Goal: Task Accomplishment & Management: Use online tool/utility

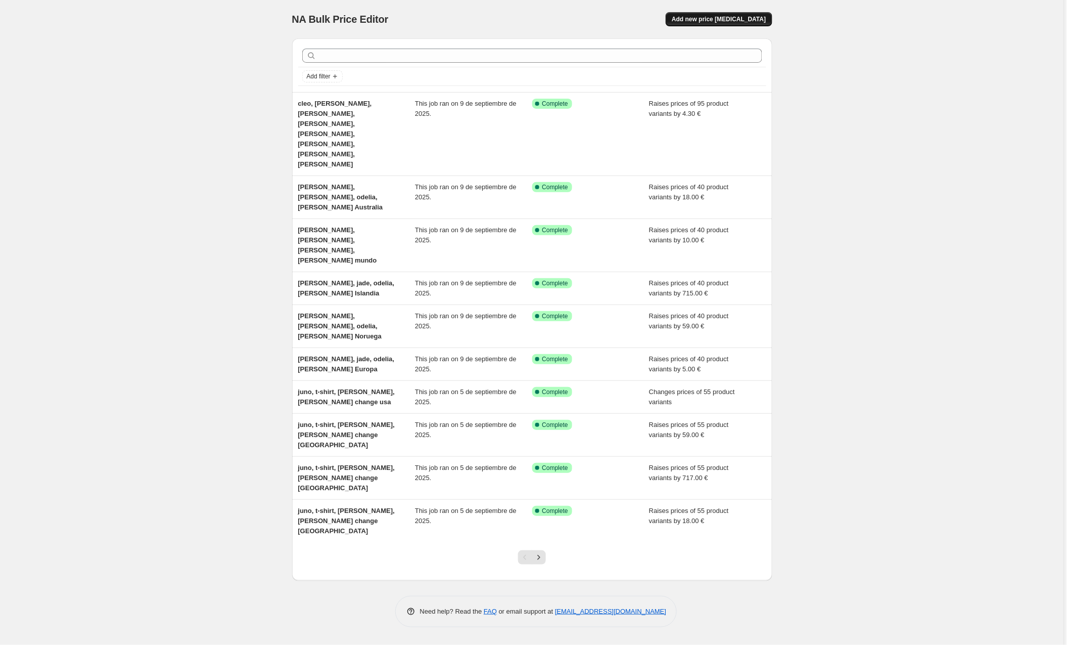
click at [706, 16] on span "Add new price [MEDICAL_DATA]" at bounding box center [719, 19] width 94 height 8
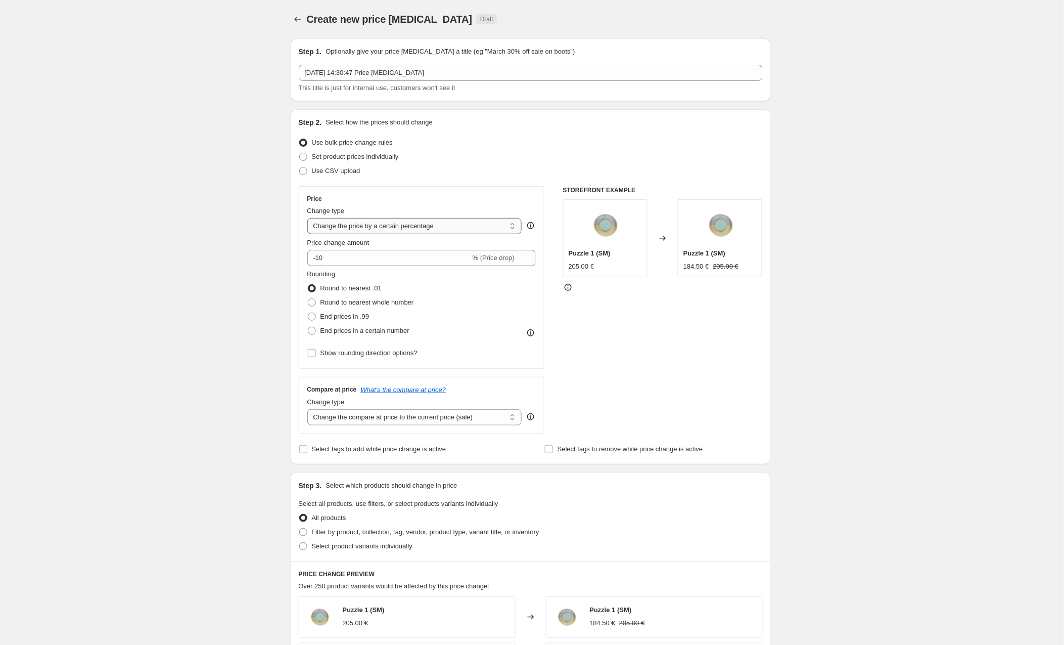
select select "by"
drag, startPoint x: 351, startPoint y: 260, endPoint x: 315, endPoint y: 260, distance: 36.4
click at [315, 260] on div "€ -10.00 (Price drop)" at bounding box center [421, 258] width 229 height 16
type input "5.00"
click at [267, 320] on div "Create new price [MEDICAL_DATA]. This page is ready Create new price [MEDICAL_D…" at bounding box center [530, 533] width 1061 height 1067
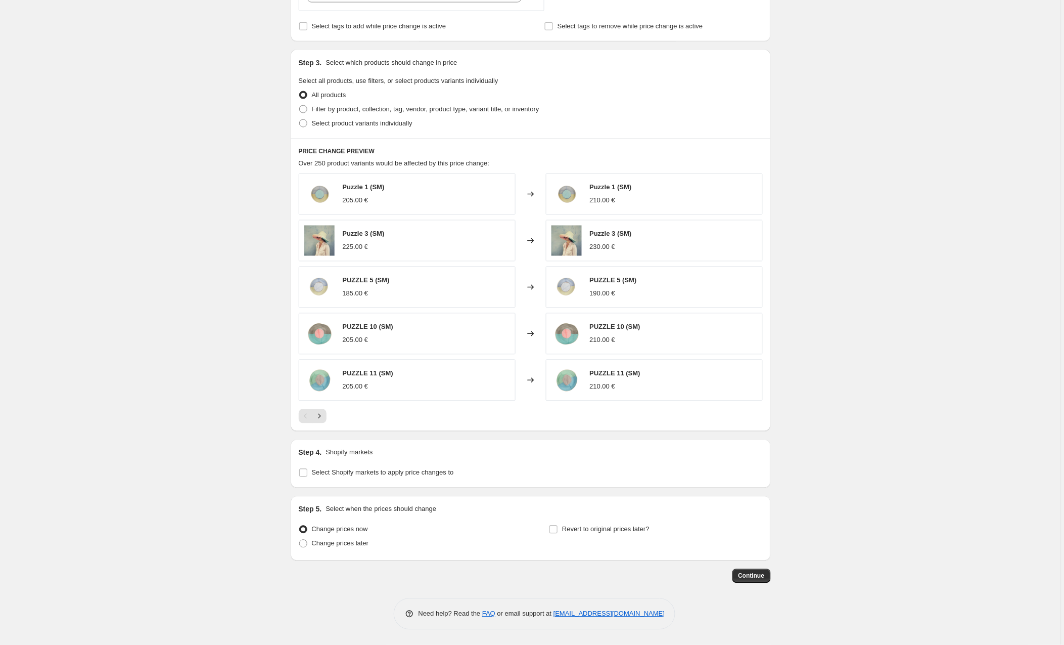
scroll to position [425, 0]
click at [302, 473] on input "Select Shopify markets to apply price changes to" at bounding box center [303, 473] width 8 height 8
checkbox input "true"
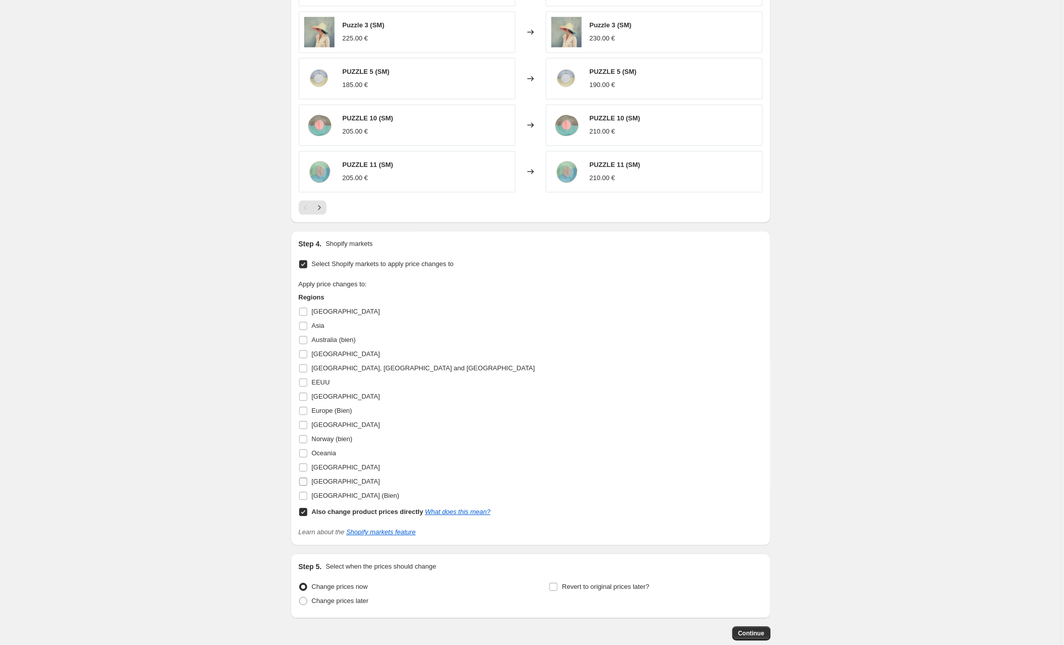
scroll to position [634, 0]
click at [304, 412] on input "Europe (Bien)" at bounding box center [303, 408] width 8 height 8
checkbox input "true"
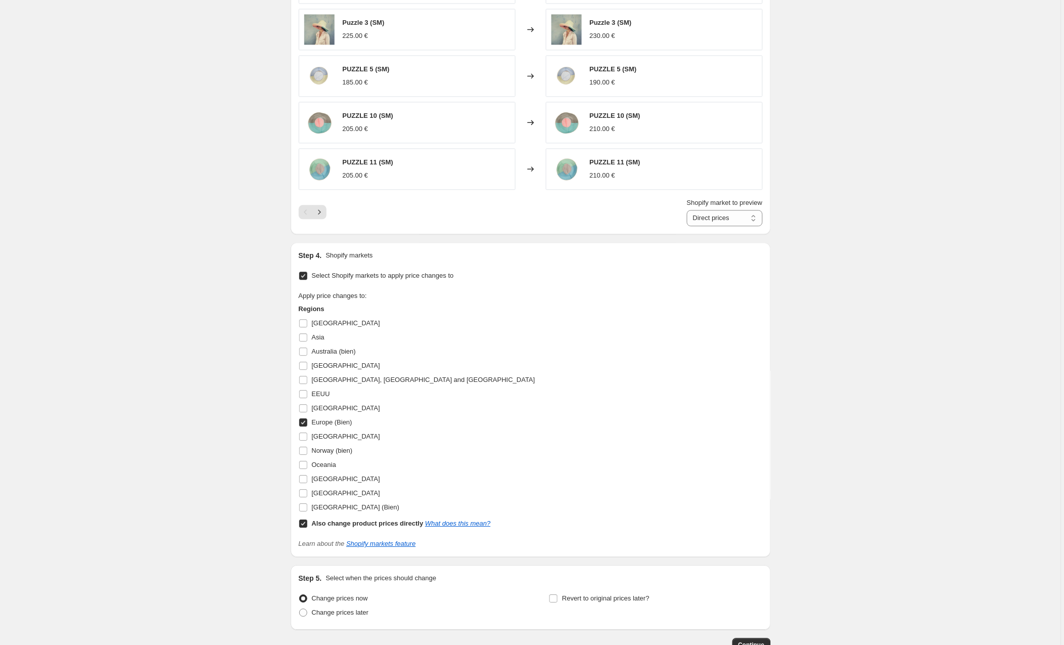
click at [305, 527] on input "Also change product prices directly What does this mean?" at bounding box center [303, 523] width 8 height 8
checkbox input "false"
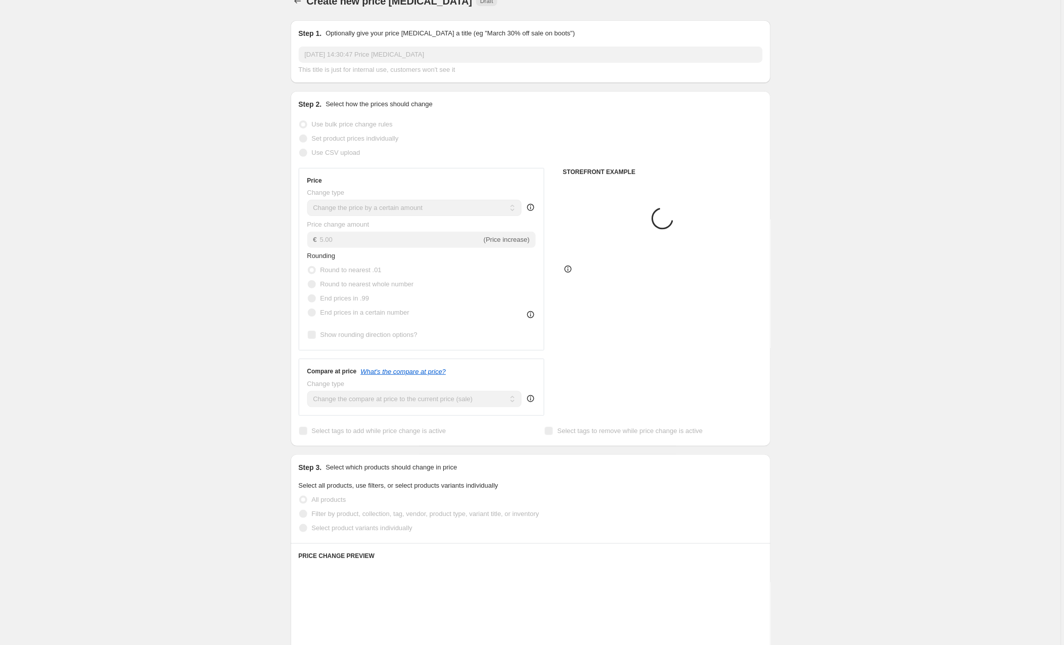
scroll to position [17, 0]
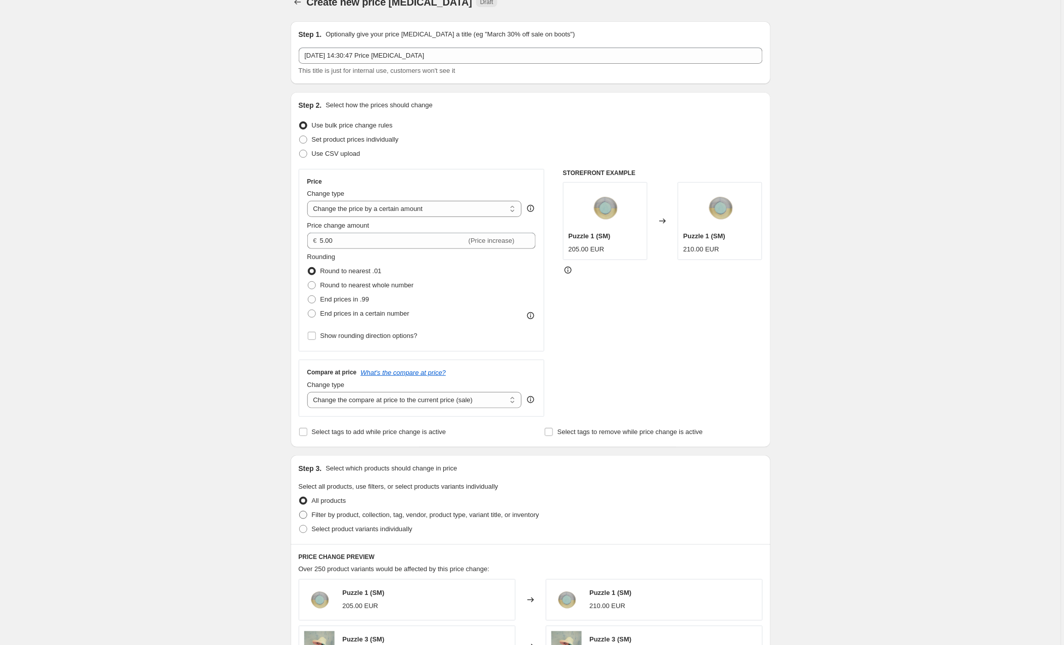
click at [305, 513] on span at bounding box center [303, 515] width 8 height 8
click at [300, 511] on input "Filter by product, collection, tag, vendor, product type, variant title, or inv…" at bounding box center [299, 511] width 1 height 1
radio input "true"
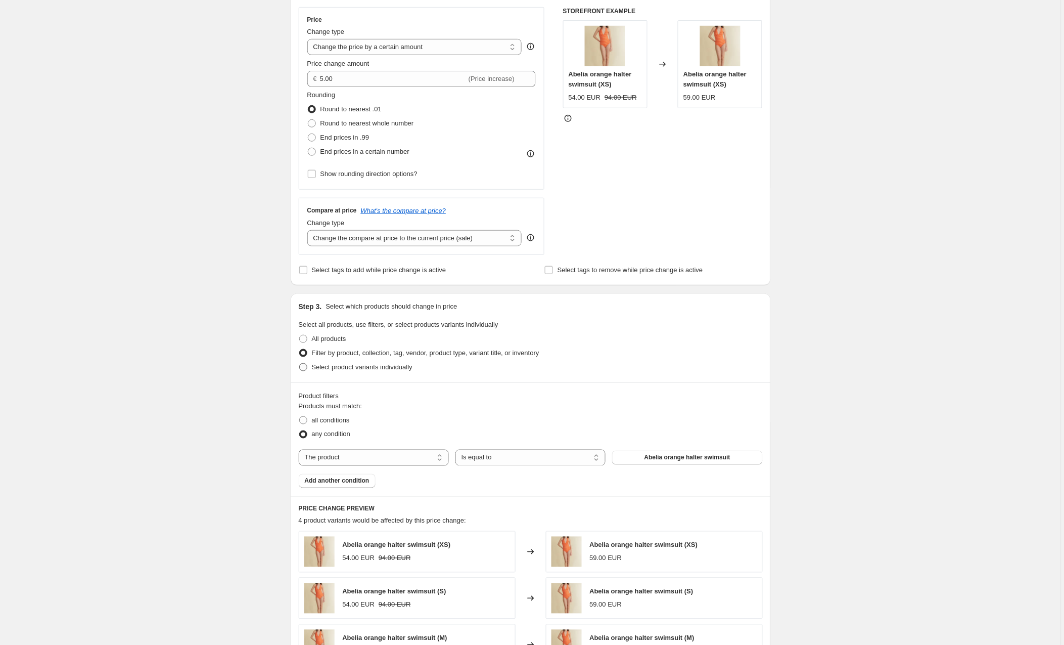
scroll to position [225, 0]
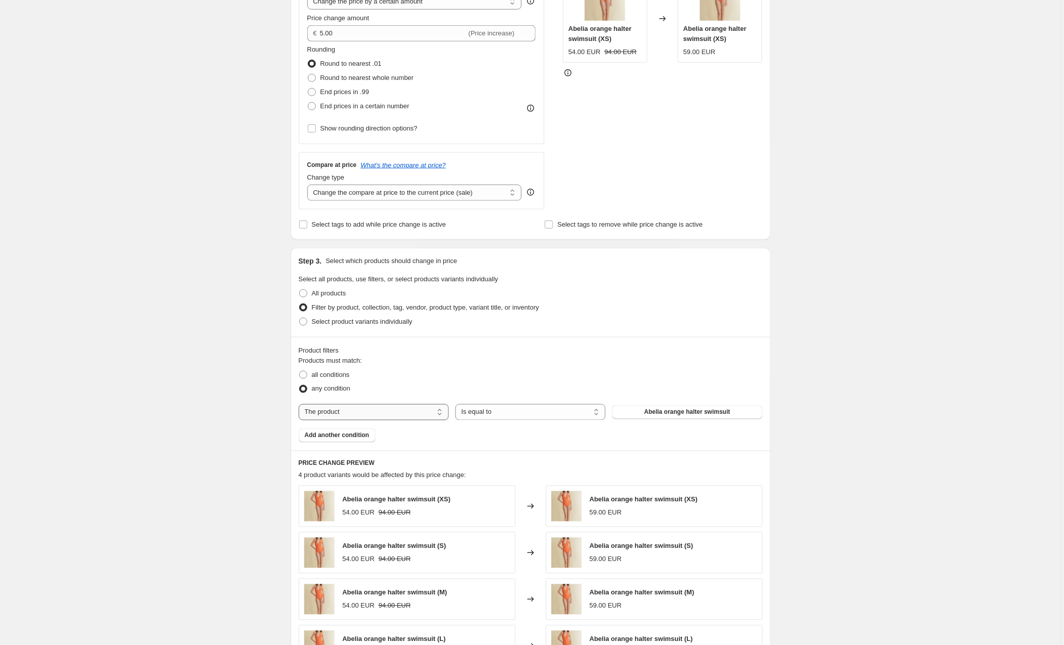
select select "collection"
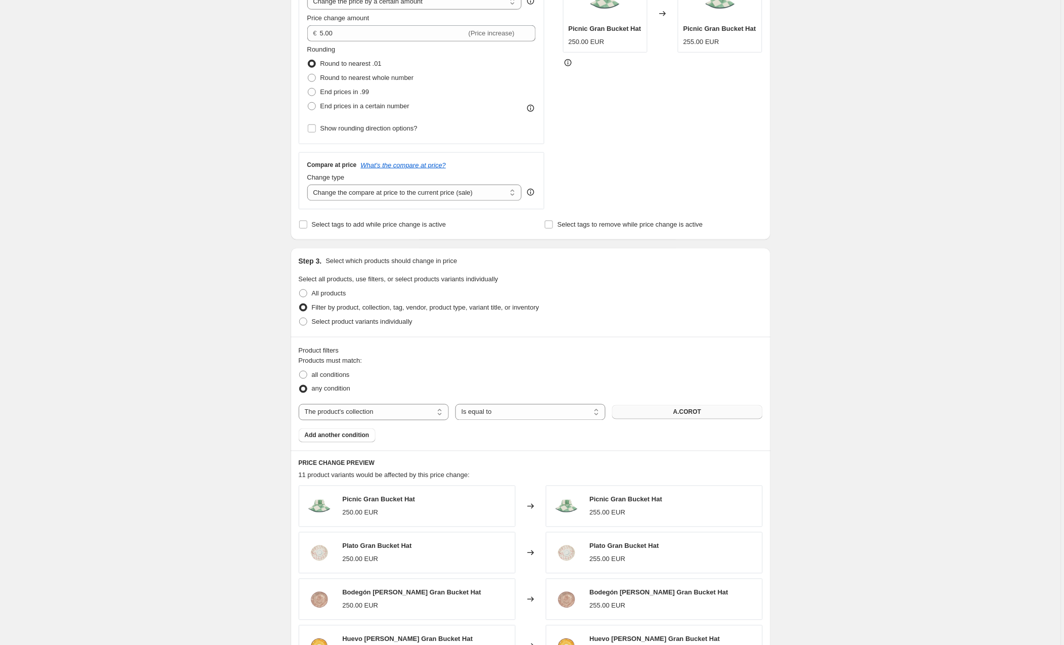
click at [645, 413] on button "A.COROT" at bounding box center [687, 412] width 150 height 14
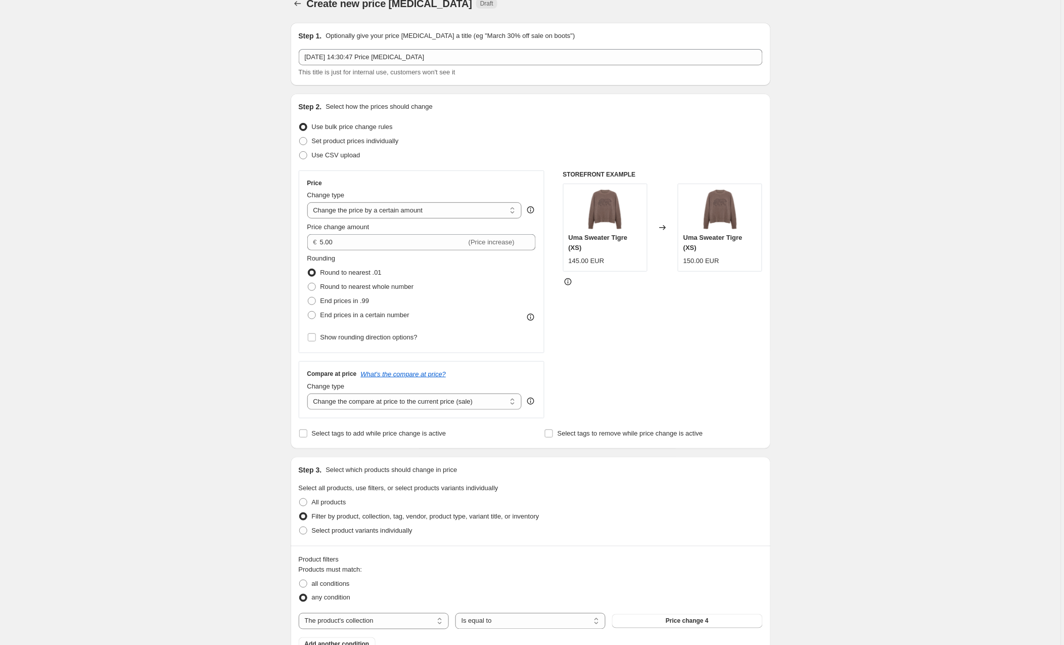
scroll to position [15, 0]
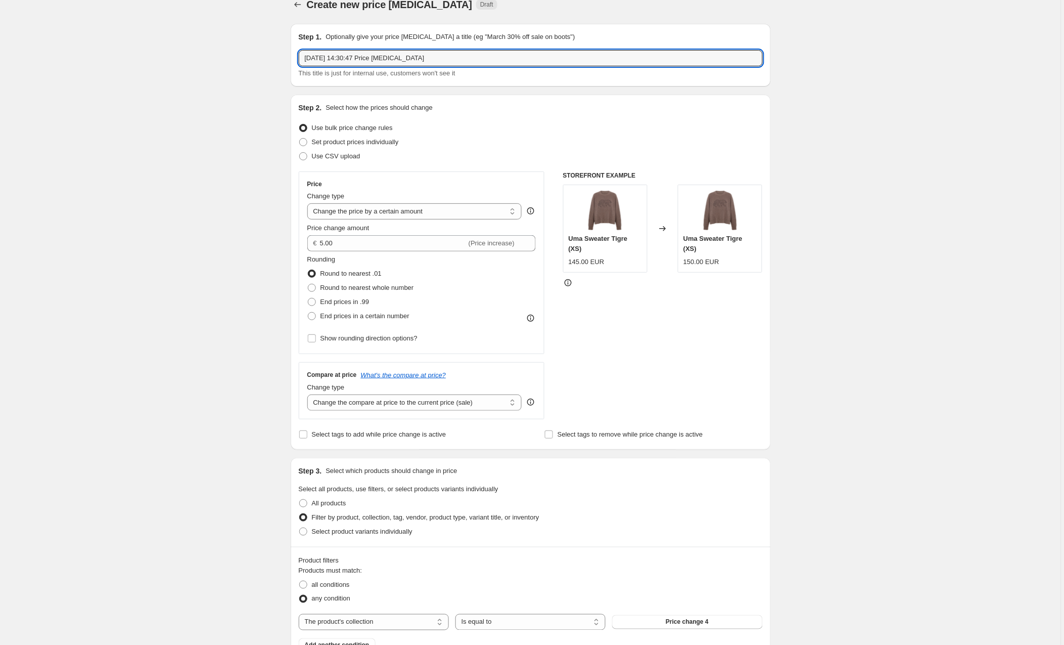
drag, startPoint x: 452, startPoint y: 58, endPoint x: 272, endPoint y: 57, distance: 180.0
type input "C"
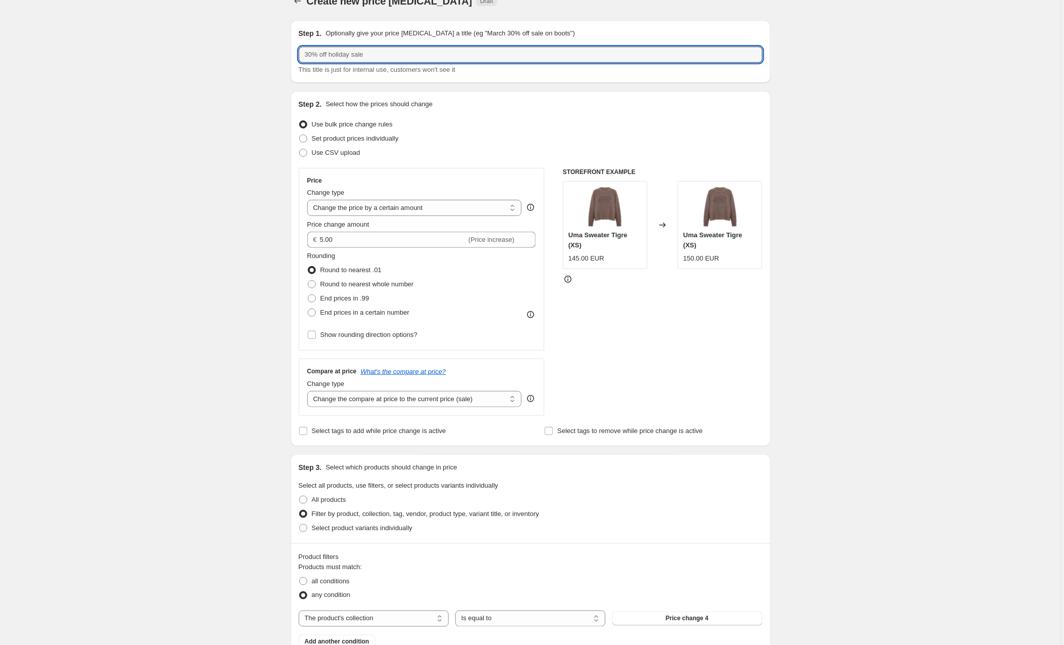
scroll to position [19, 0]
click at [335, 50] on input "text" at bounding box center [531, 54] width 464 height 16
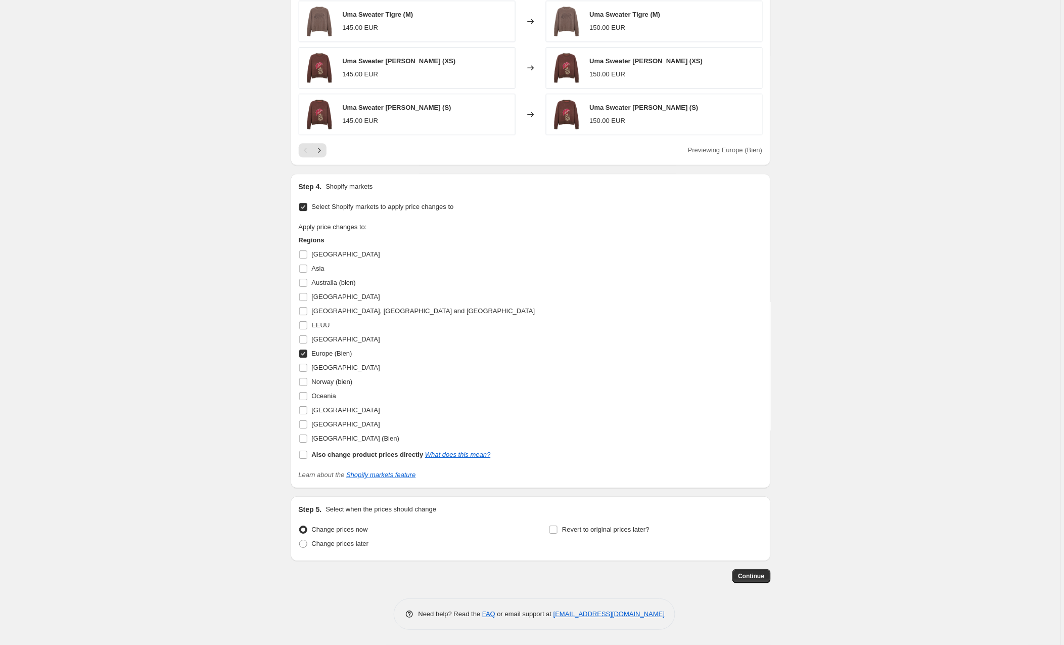
scroll to position [807, 0]
type input "[GEOGRAPHIC_DATA], [PERSON_NAME] [GEOGRAPHIC_DATA]"
click at [744, 574] on span "Continue" at bounding box center [752, 576] width 26 height 8
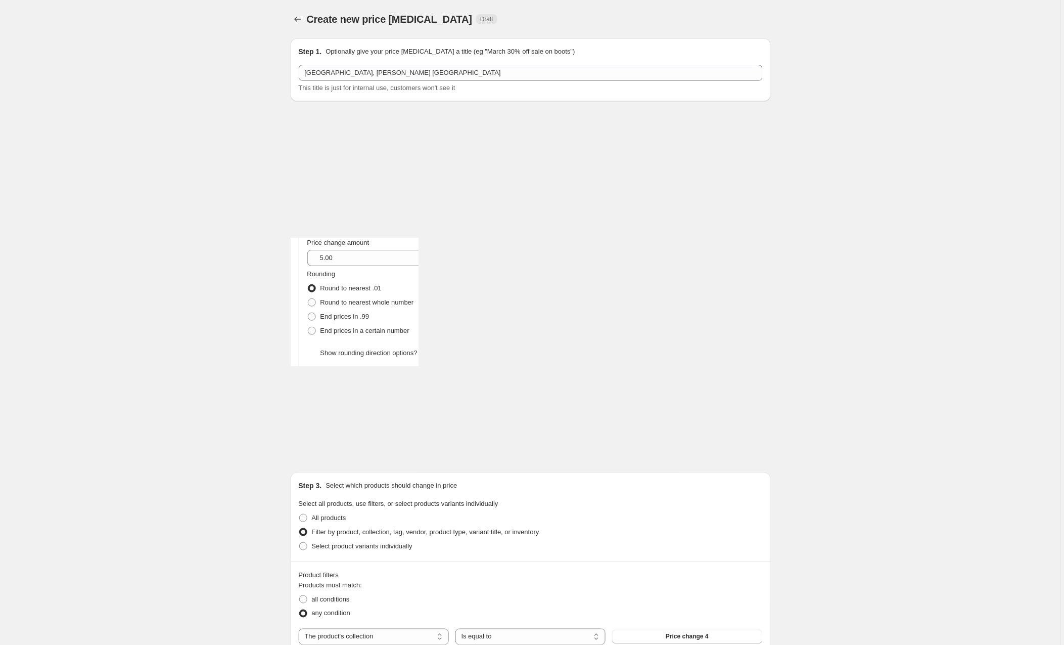
scroll to position [806, 0]
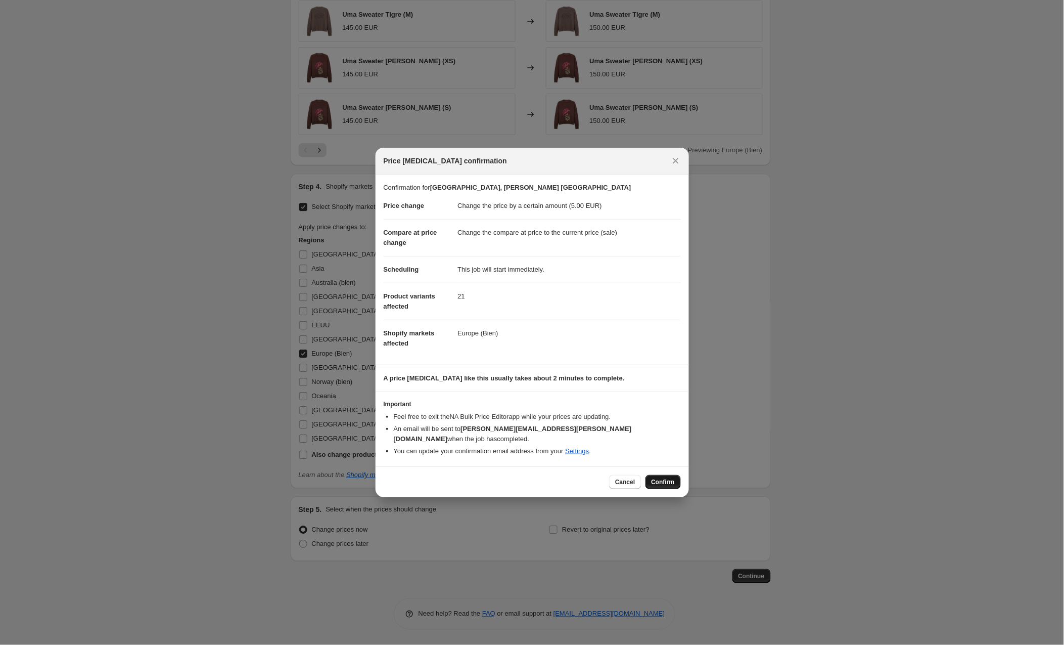
click at [665, 478] on span "Confirm" at bounding box center [663, 482] width 23 height 8
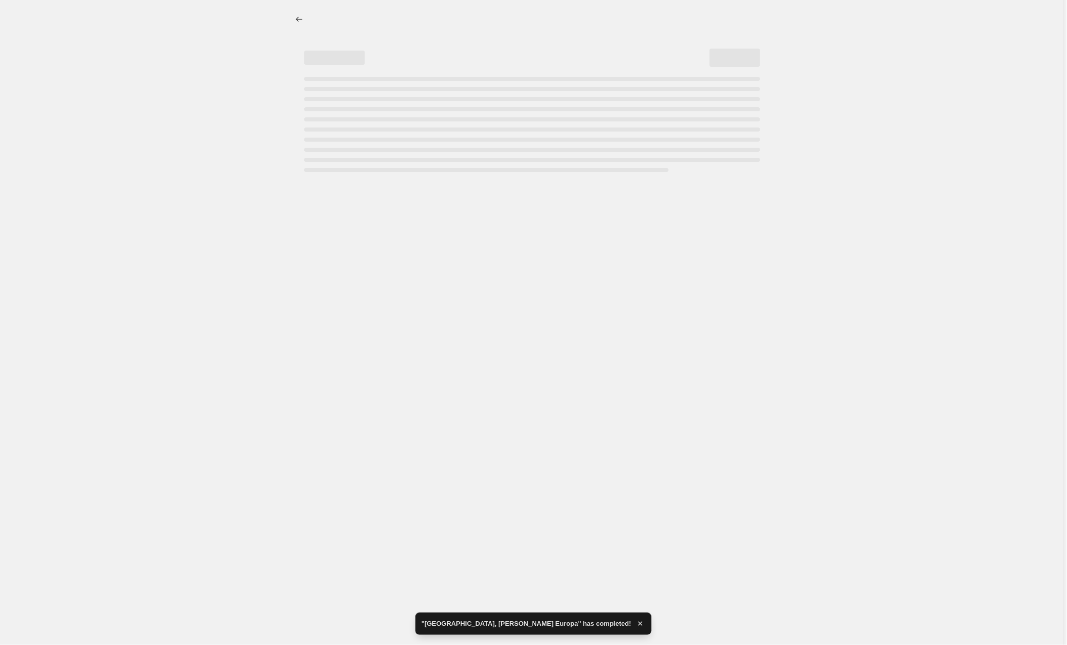
select select "by"
select select "collection"
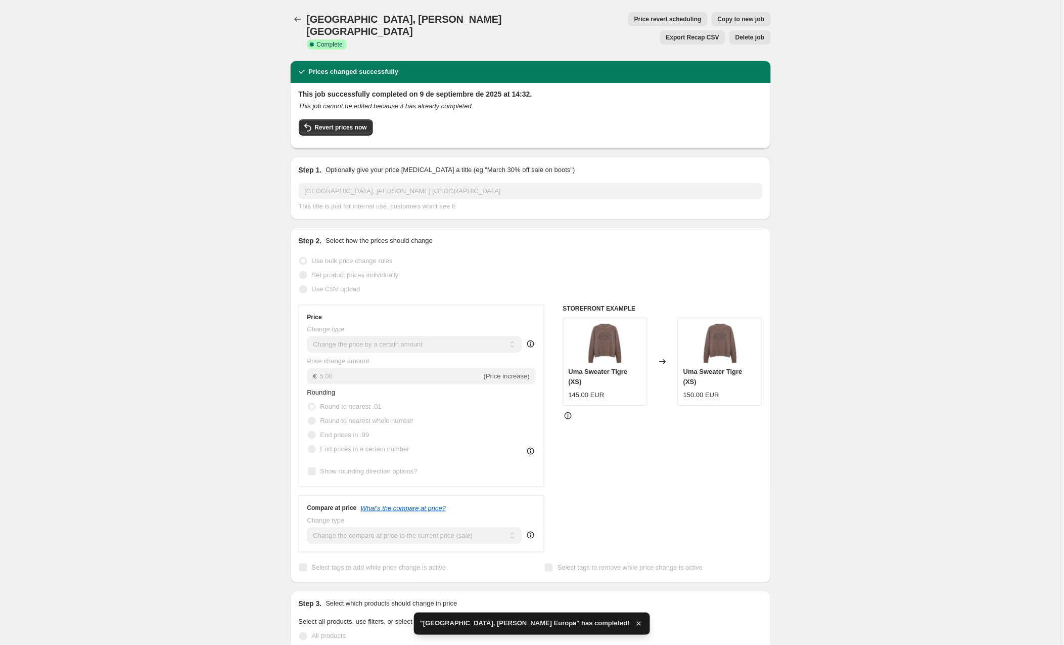
click at [718, 19] on span "Copy to new job" at bounding box center [741, 19] width 47 height 8
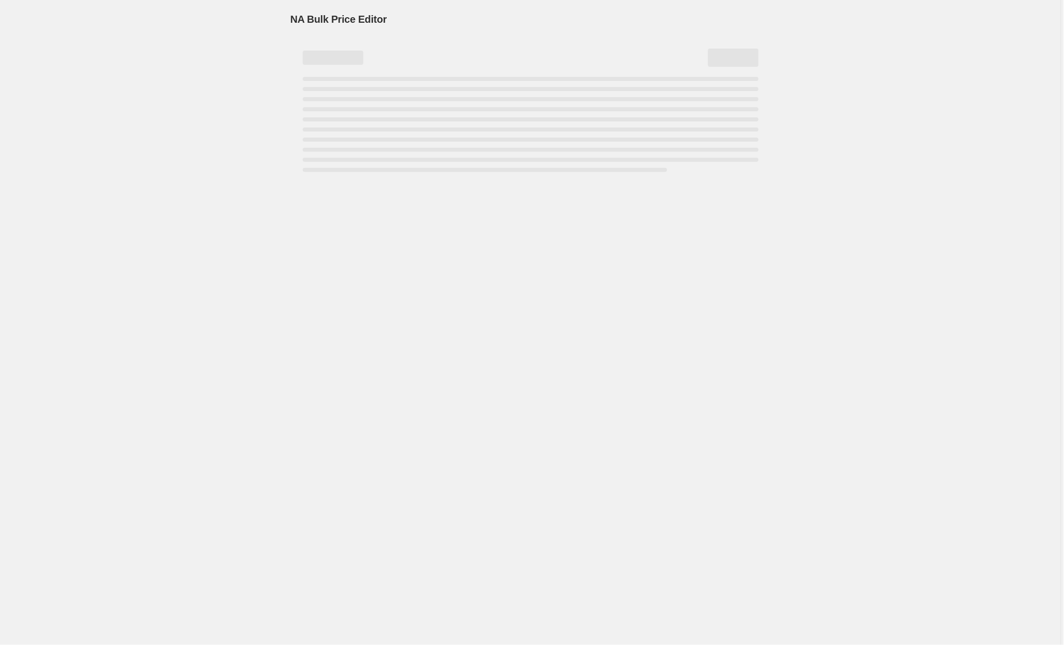
select select "by"
select select "collection"
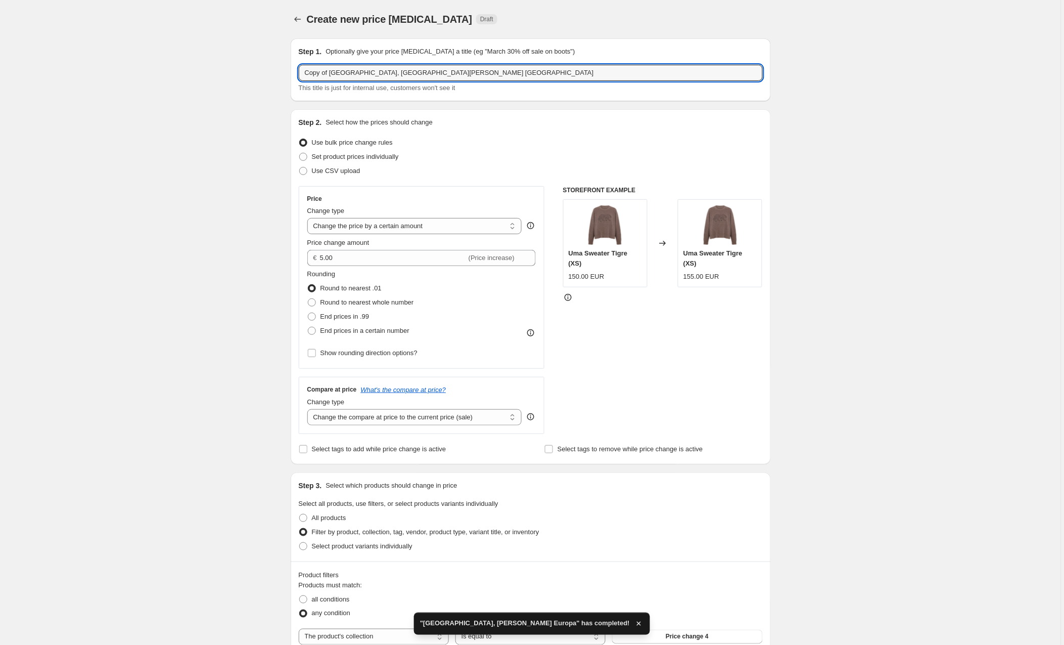
drag, startPoint x: 332, startPoint y: 73, endPoint x: 235, endPoint y: 72, distance: 97.1
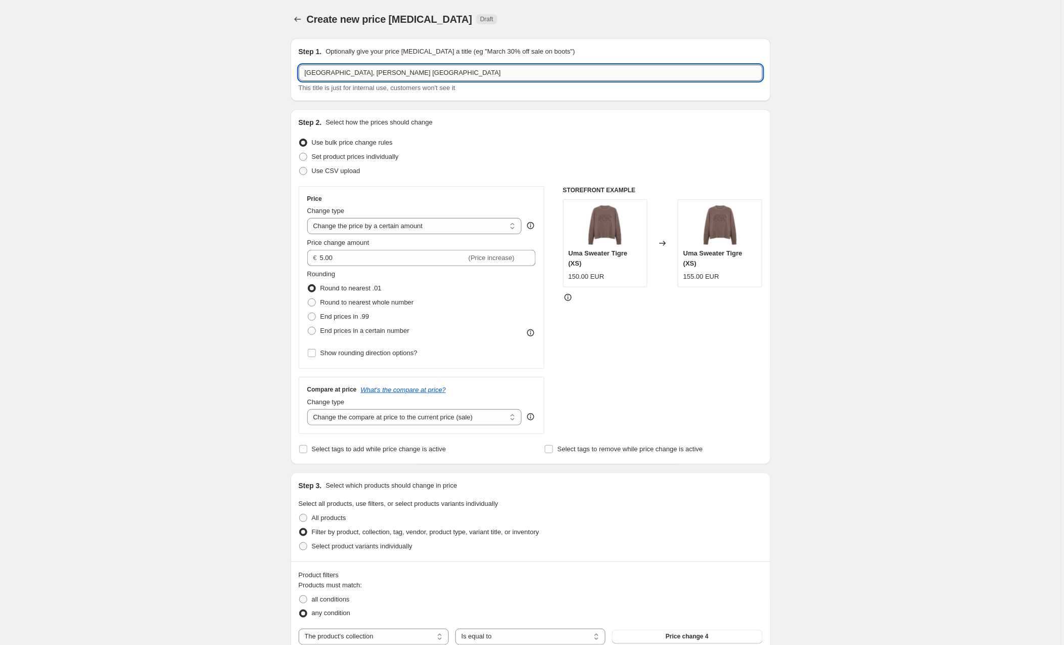
drag, startPoint x: 384, startPoint y: 72, endPoint x: 362, endPoint y: 71, distance: 22.3
click at [362, 71] on input "[GEOGRAPHIC_DATA], [PERSON_NAME] [GEOGRAPHIC_DATA]" at bounding box center [531, 73] width 464 height 16
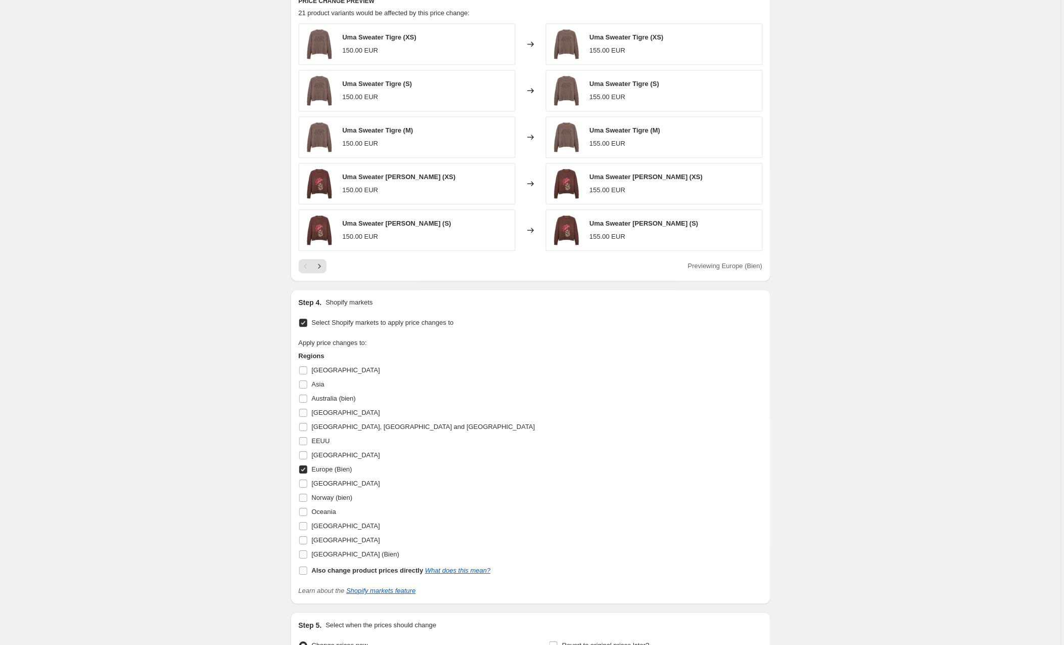
scroll to position [756, 0]
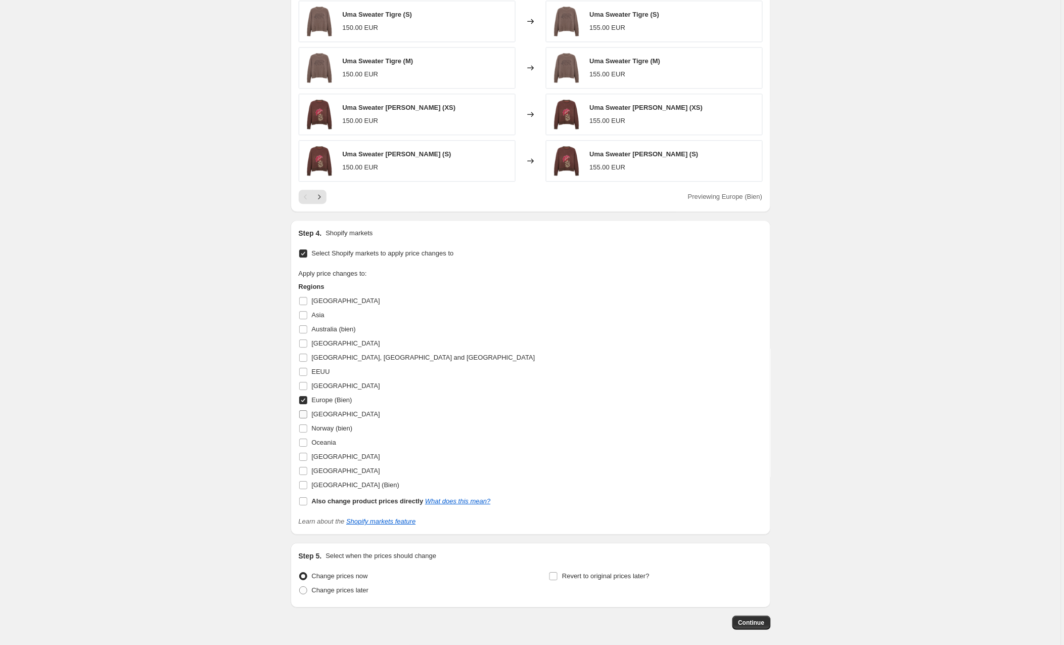
type input "[GEOGRAPHIC_DATA], [PERSON_NAME][GEOGRAPHIC_DATA] [GEOGRAPHIC_DATA]"
click at [305, 415] on input "[GEOGRAPHIC_DATA]" at bounding box center [303, 414] width 8 height 8
checkbox input "true"
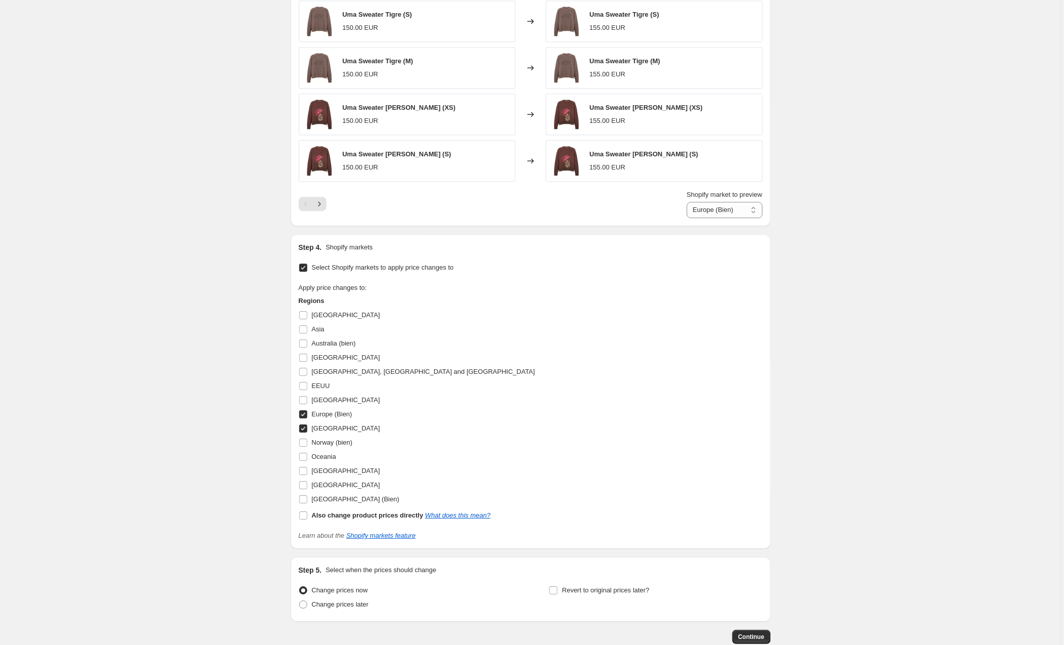
click at [303, 415] on input "Europe (Bien)" at bounding box center [303, 414] width 8 height 8
checkbox input "false"
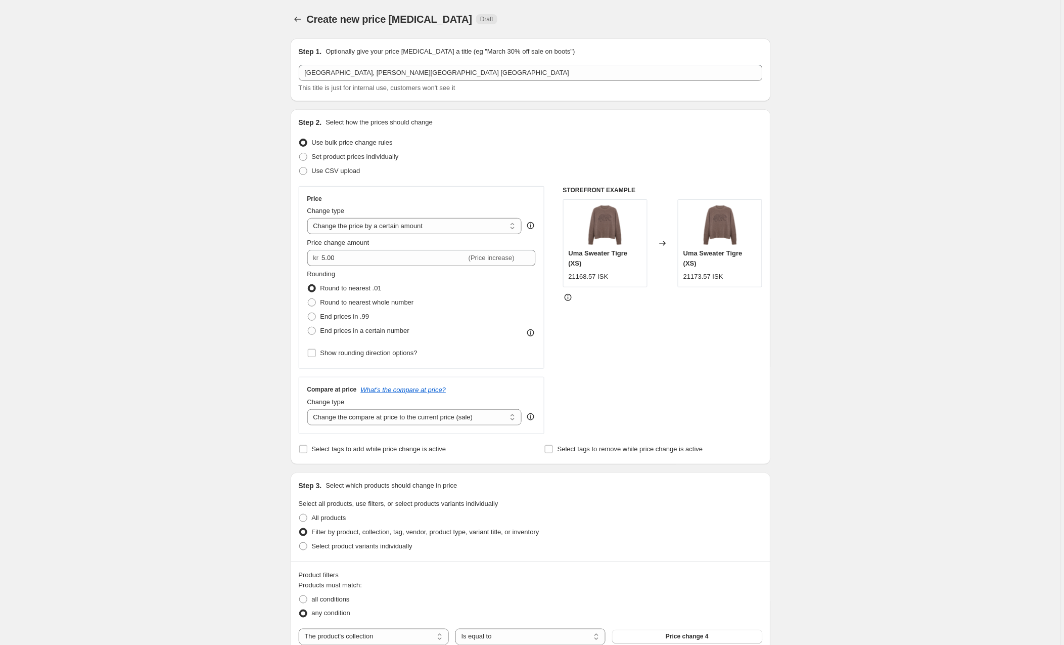
scroll to position [1, 0]
drag, startPoint x: 347, startPoint y: 258, endPoint x: 284, endPoint y: 254, distance: 63.9
type input "717.00"
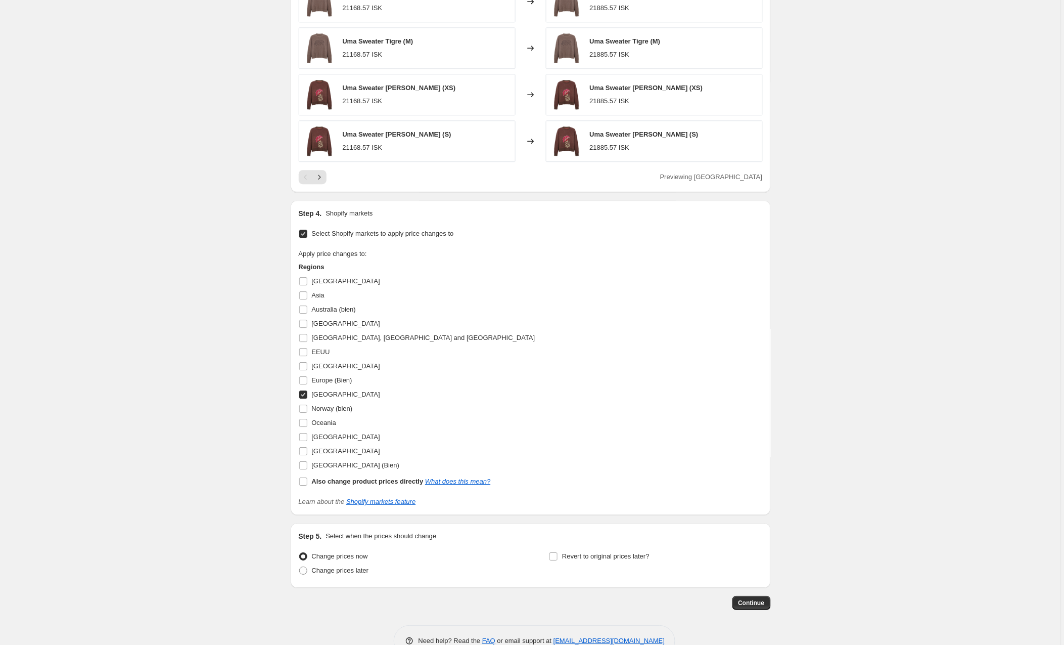
scroll to position [796, 0]
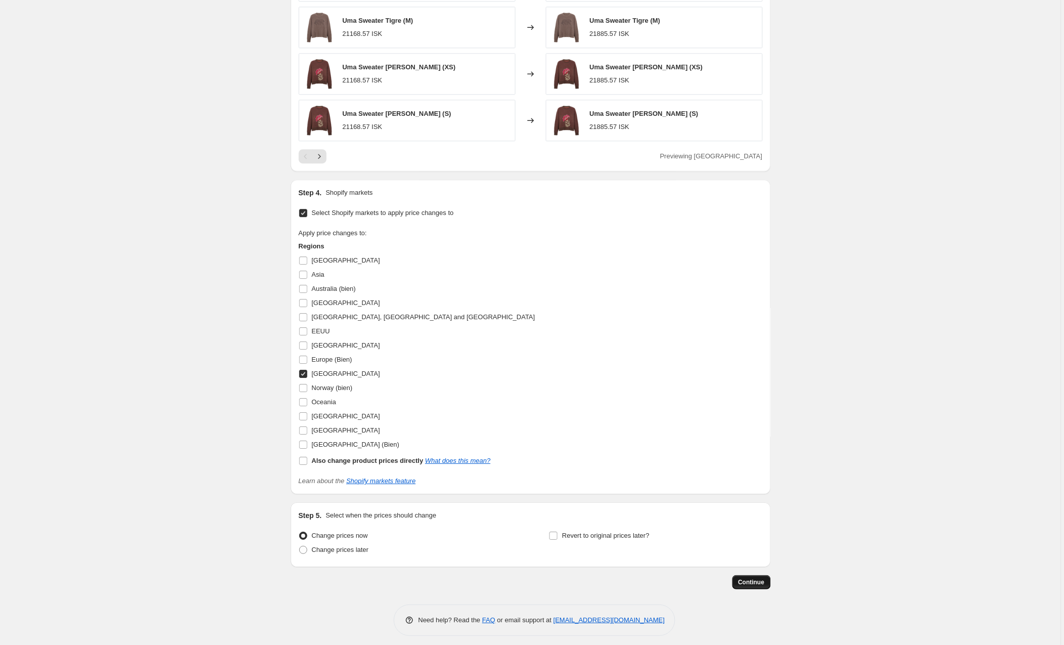
click at [745, 583] on span "Continue" at bounding box center [752, 582] width 26 height 8
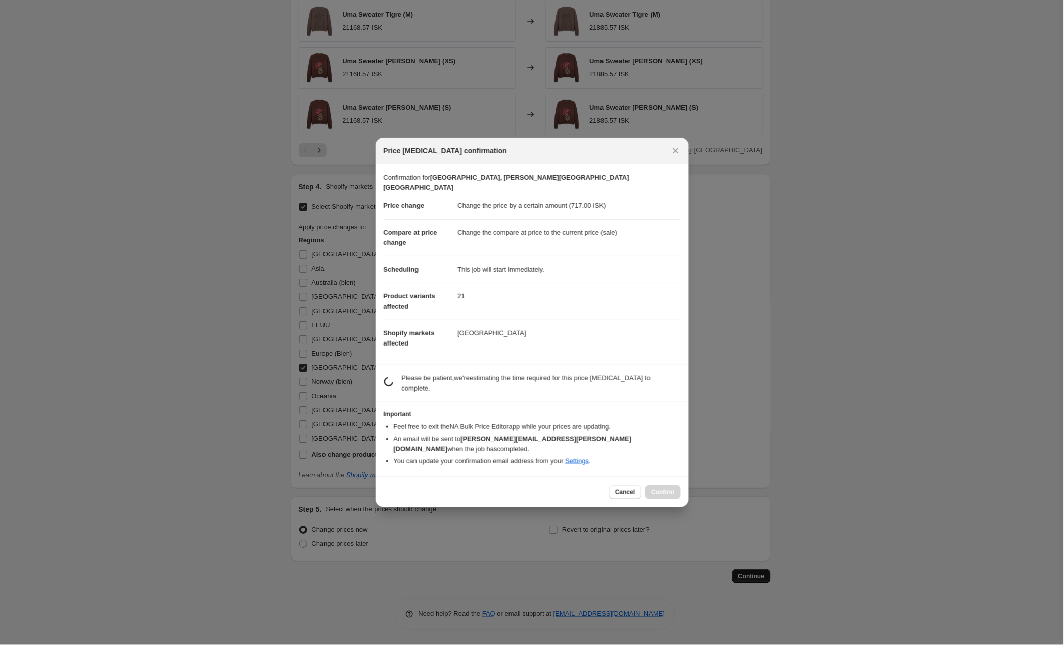
scroll to position [796, 0]
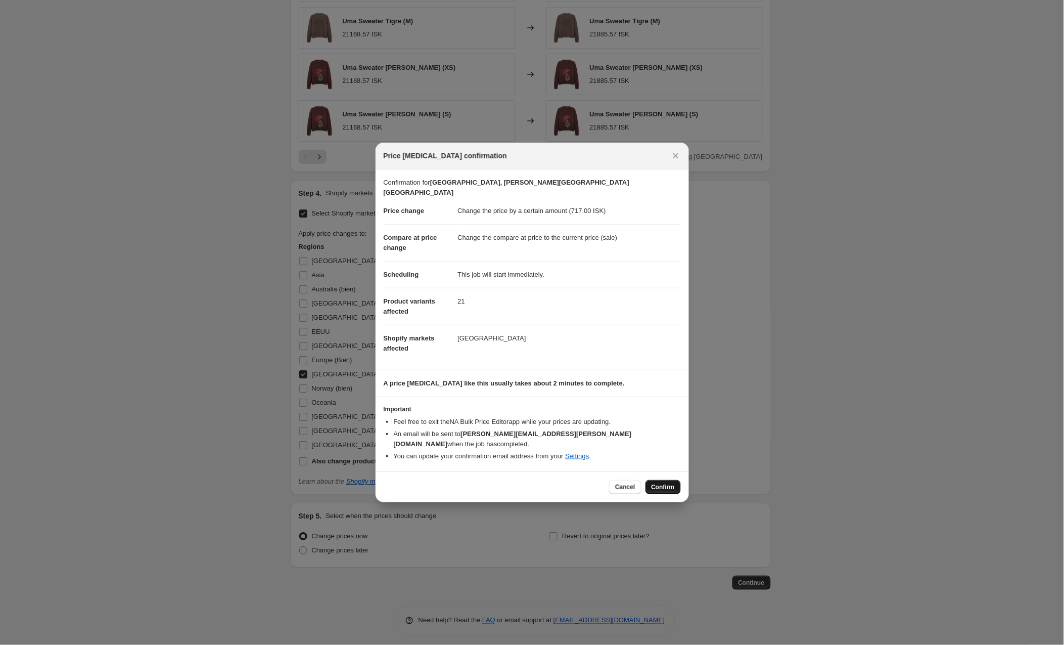
click at [669, 483] on span "Confirm" at bounding box center [663, 487] width 23 height 8
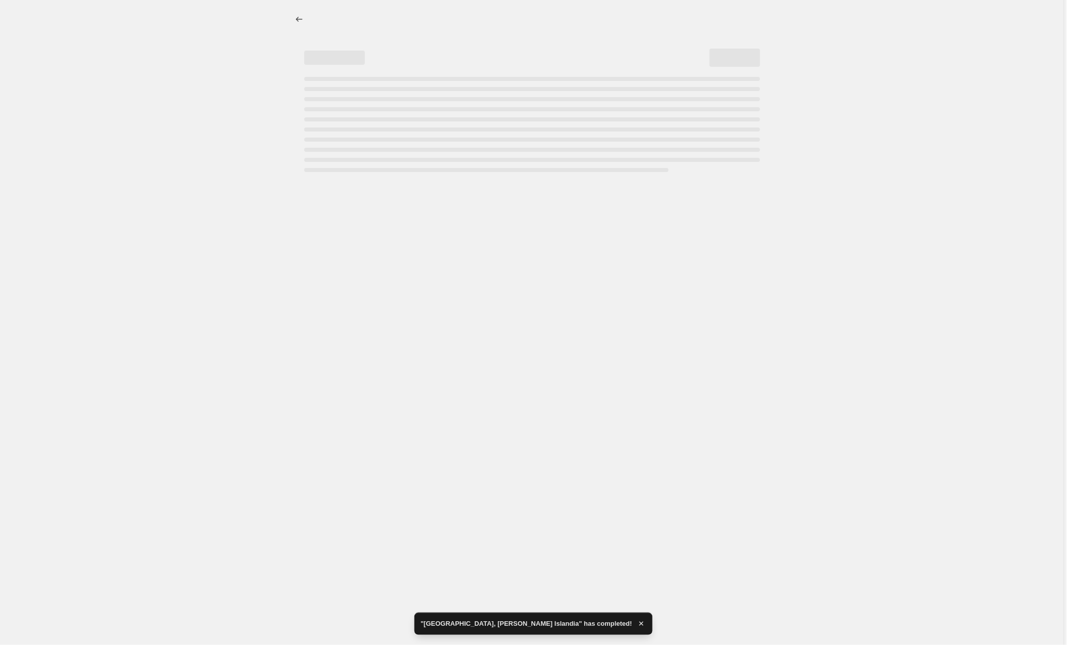
select select "by"
select select "collection"
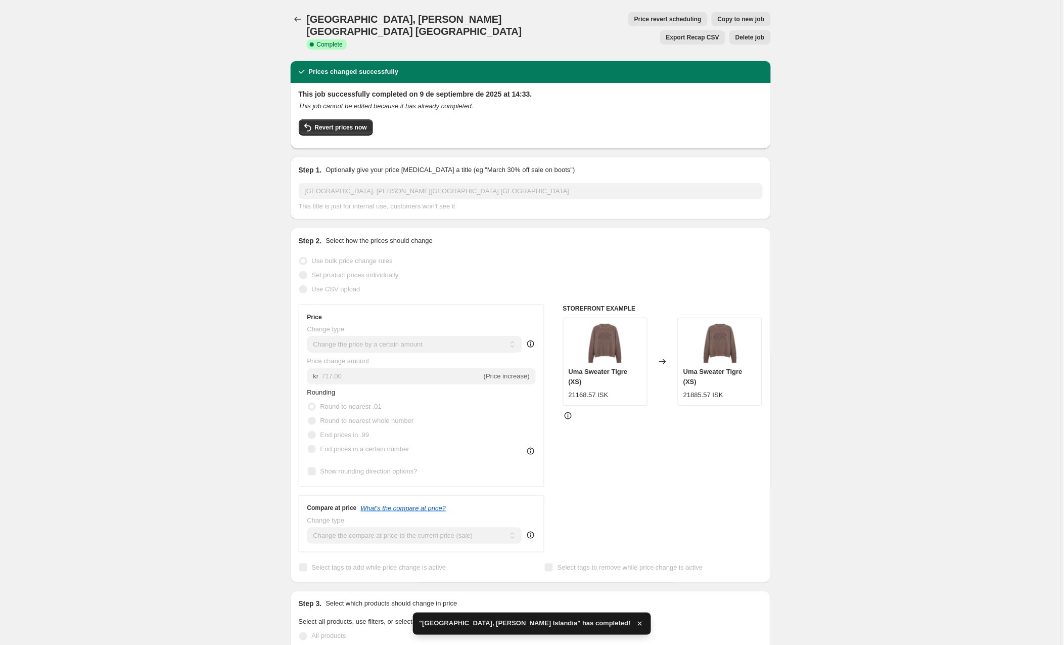
click at [718, 16] on span "Copy to new job" at bounding box center [741, 19] width 47 height 8
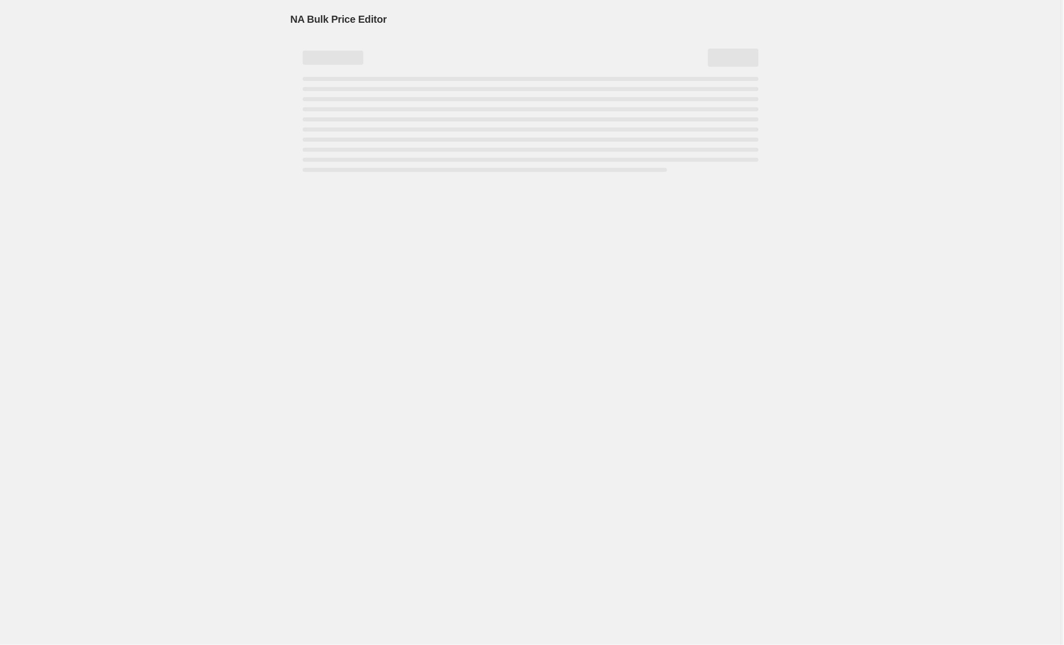
select select "by"
select select "collection"
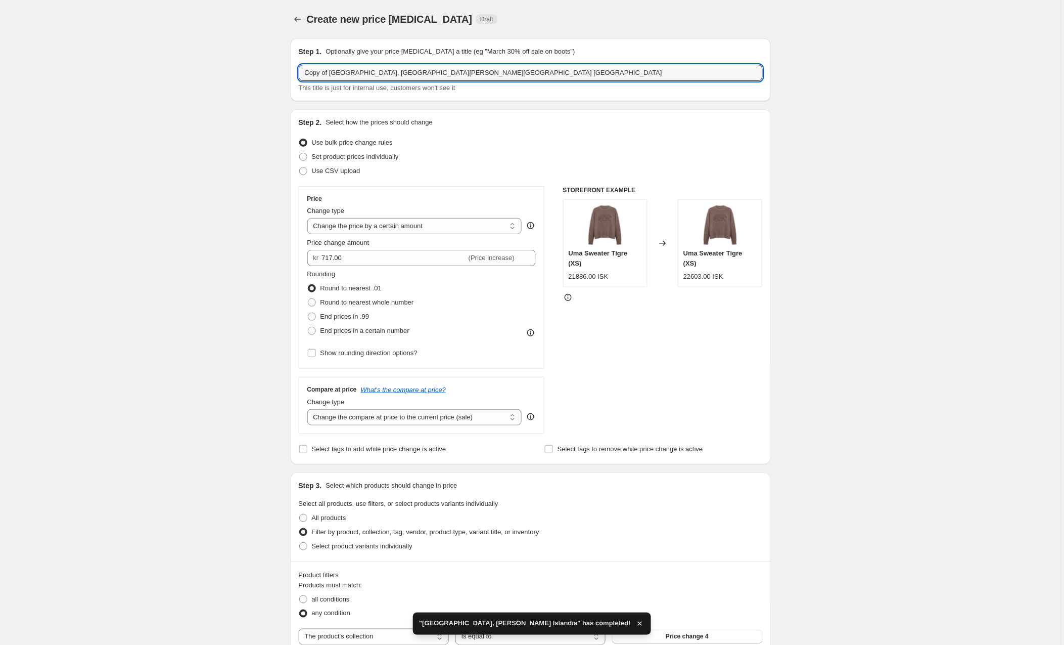
drag, startPoint x: 333, startPoint y: 71, endPoint x: 259, endPoint y: 69, distance: 73.9
drag, startPoint x: 407, startPoint y: 71, endPoint x: 360, endPoint y: 70, distance: 47.0
click at [360, 70] on input "[GEOGRAPHIC_DATA], [PERSON_NAME][GEOGRAPHIC_DATA] [GEOGRAPHIC_DATA]" at bounding box center [531, 73] width 464 height 16
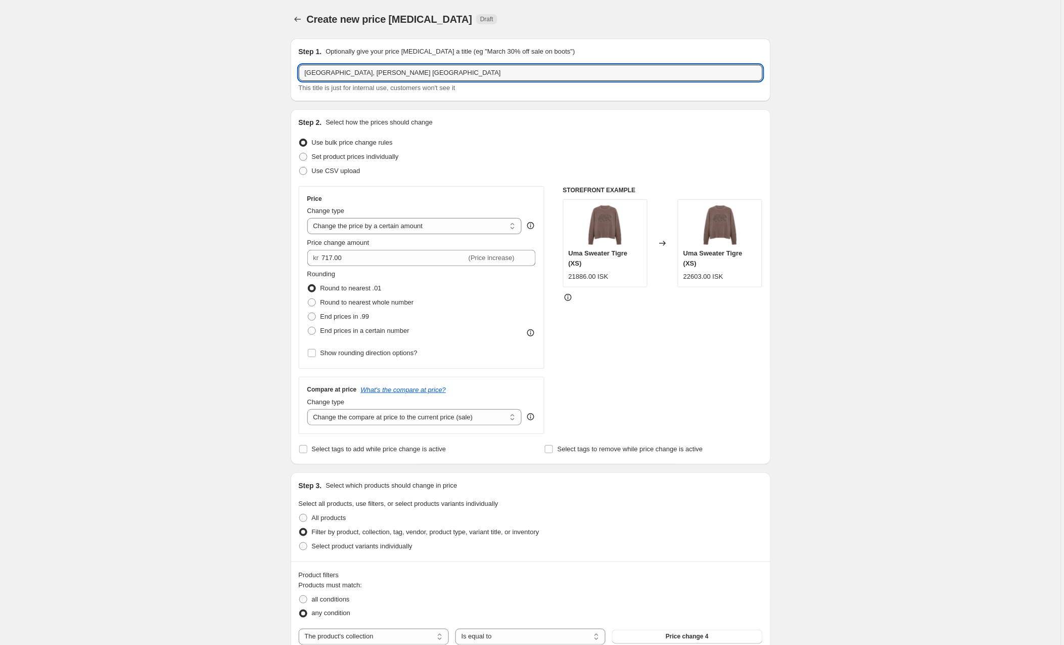
type input "[GEOGRAPHIC_DATA], [PERSON_NAME] [GEOGRAPHIC_DATA]"
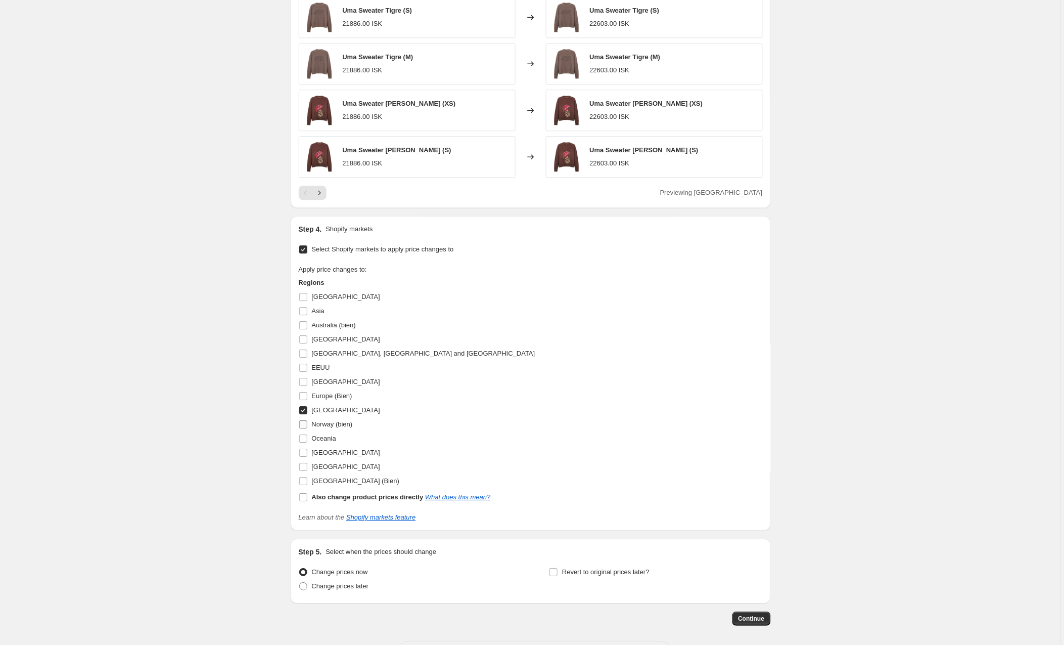
click at [305, 423] on input "Norway (bien)" at bounding box center [303, 424] width 8 height 8
checkbox input "true"
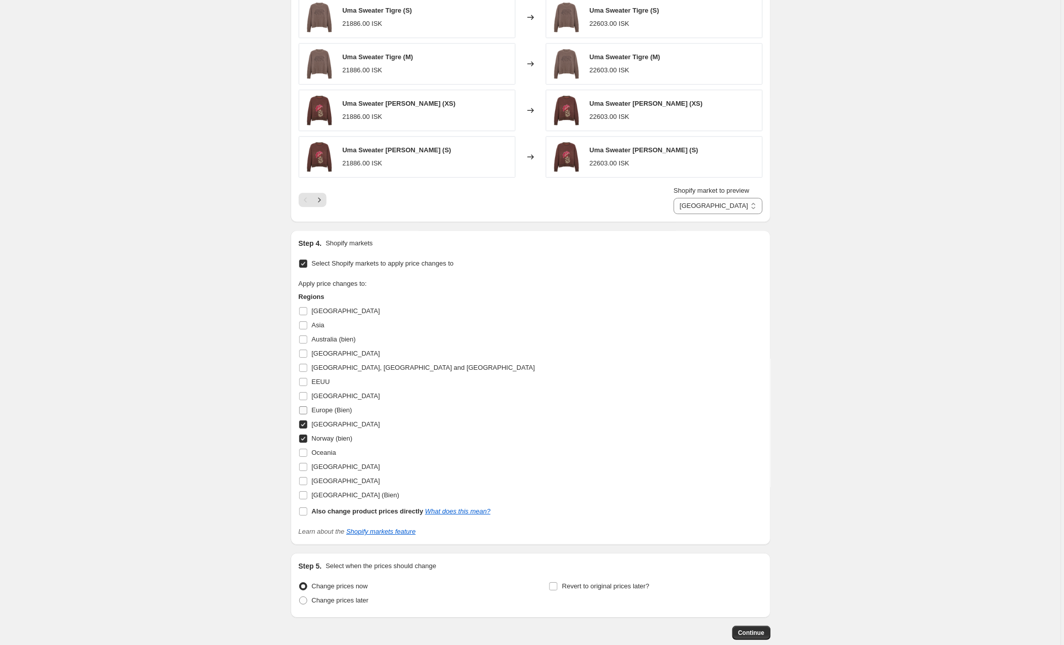
scroll to position [759, 0]
click at [302, 425] on input "[GEOGRAPHIC_DATA]" at bounding box center [303, 425] width 8 height 8
checkbox input "false"
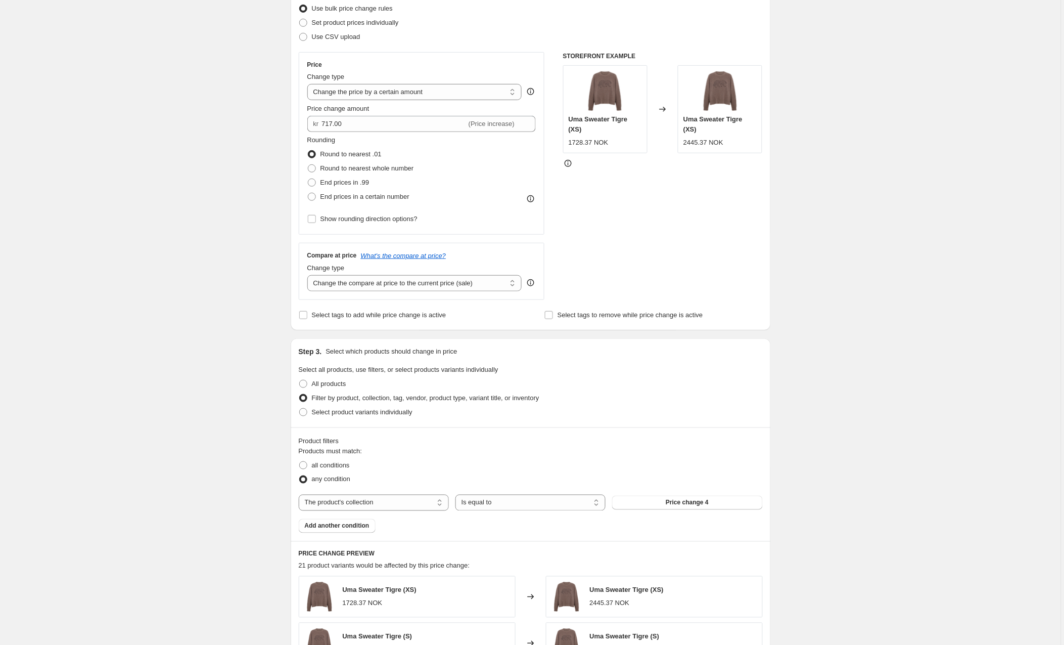
scroll to position [114, 0]
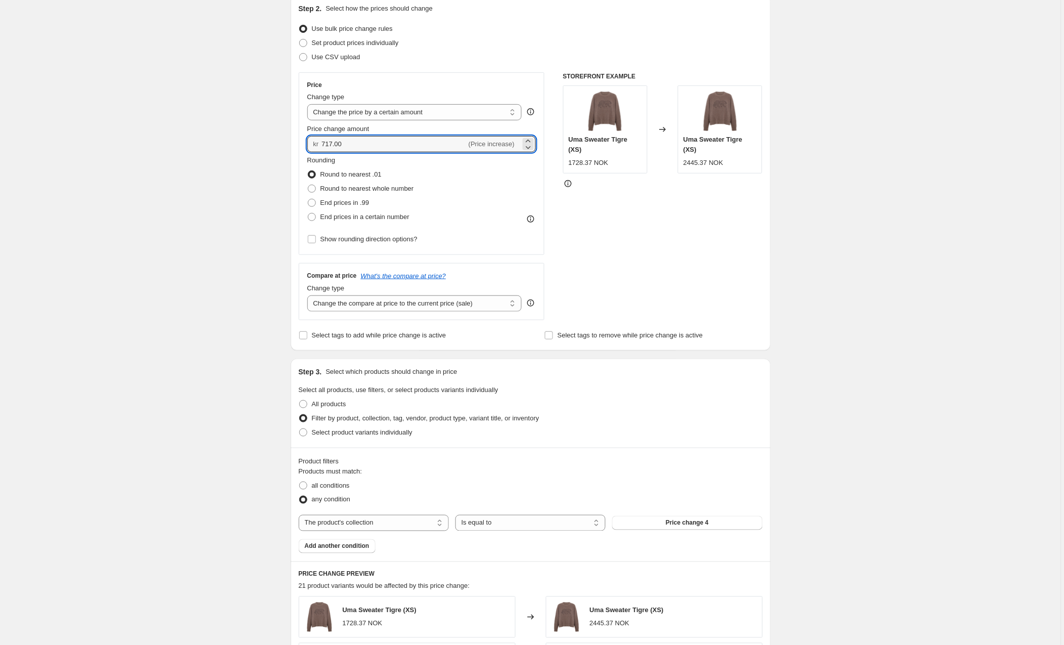
drag, startPoint x: 355, startPoint y: 140, endPoint x: 298, endPoint y: 142, distance: 56.7
click at [298, 142] on div "Step 2. Select how the prices should change Use bulk price change rules Set pro…" at bounding box center [531, 172] width 480 height 355
type input "59.00"
click at [218, 169] on div "Create new price [MEDICAL_DATA]. This page is ready Create new price [MEDICAL_D…" at bounding box center [530, 609] width 1061 height 1447
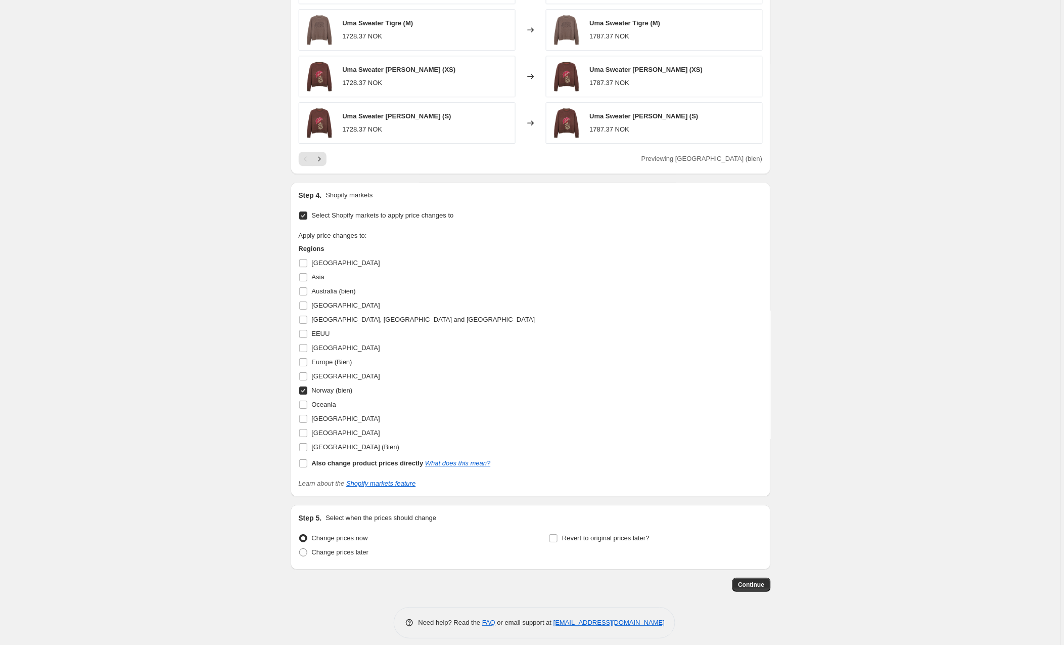
scroll to position [807, 0]
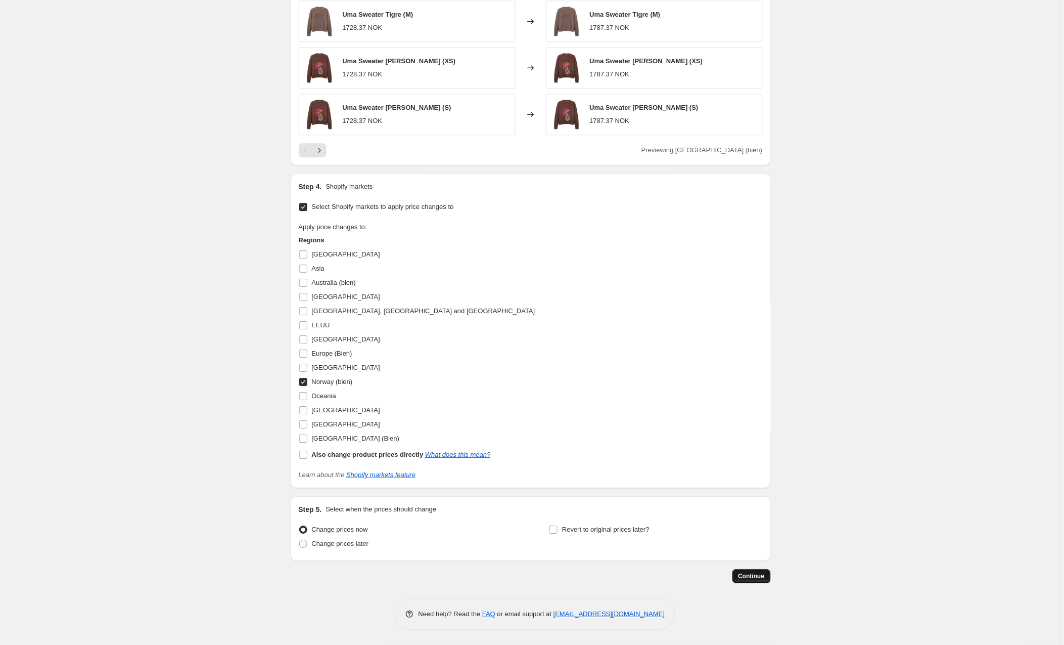
click at [758, 574] on span "Continue" at bounding box center [752, 576] width 26 height 8
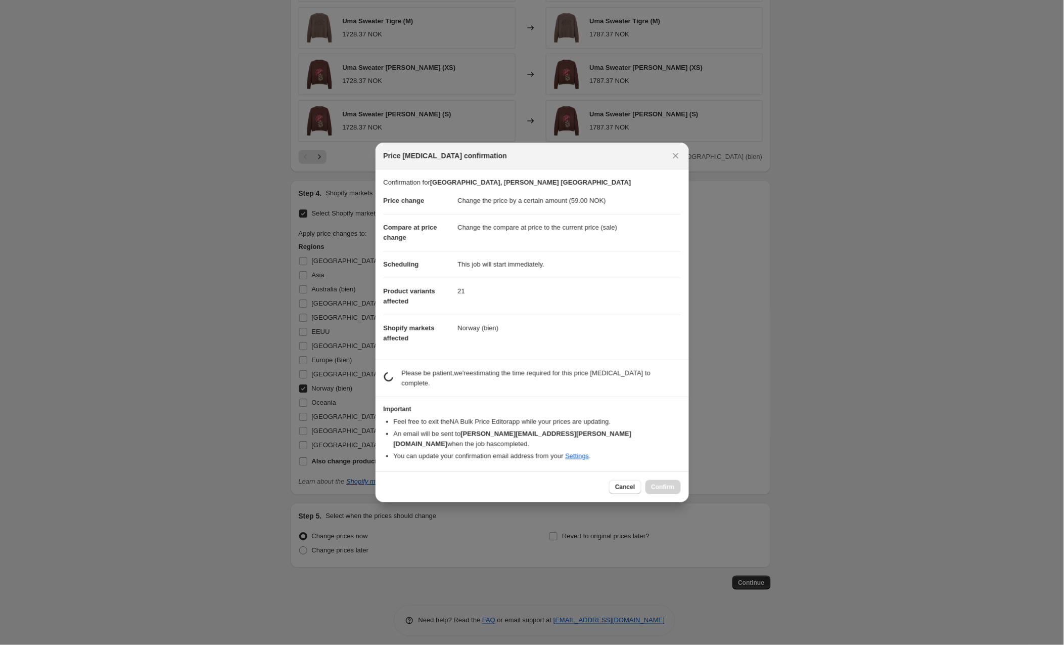
scroll to position [806, 0]
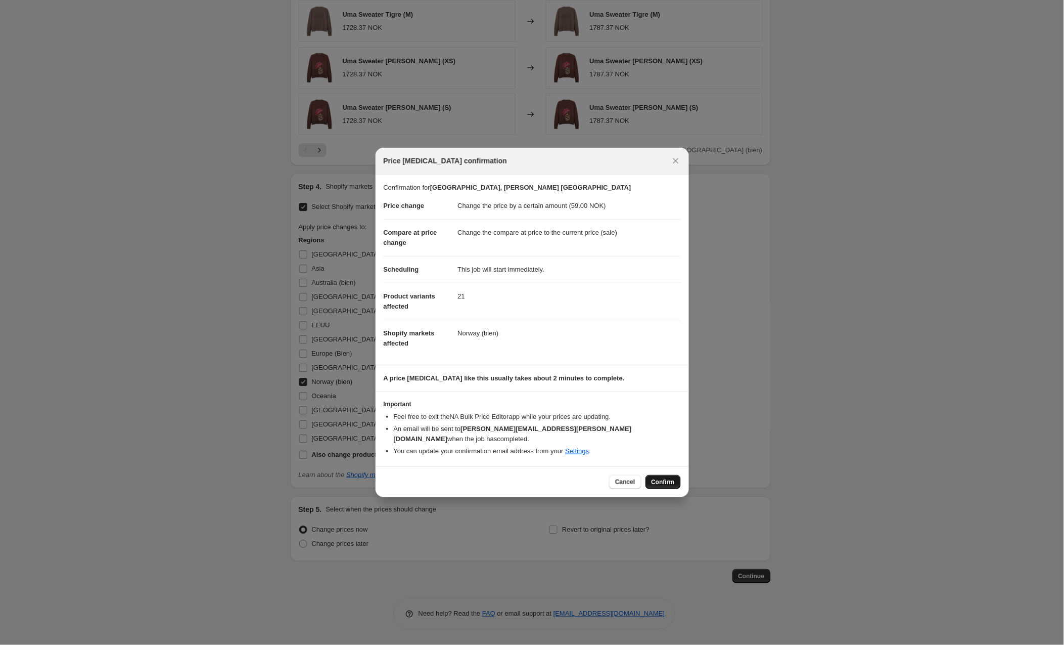
click at [665, 478] on span "Confirm" at bounding box center [663, 482] width 23 height 8
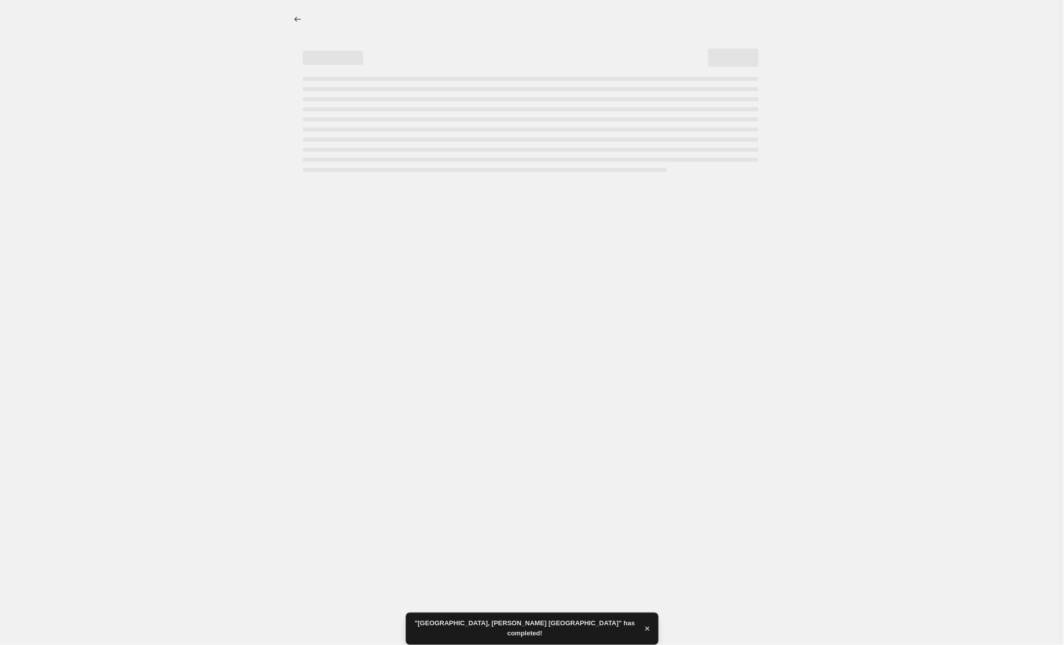
select select "by"
select select "collection"
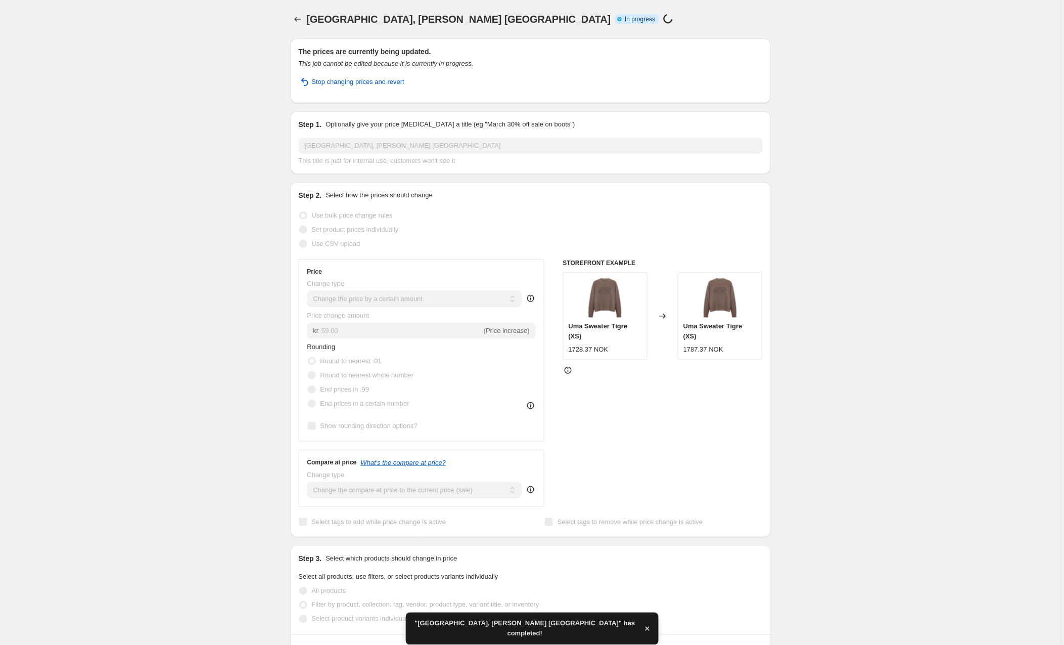
scroll to position [3, 0]
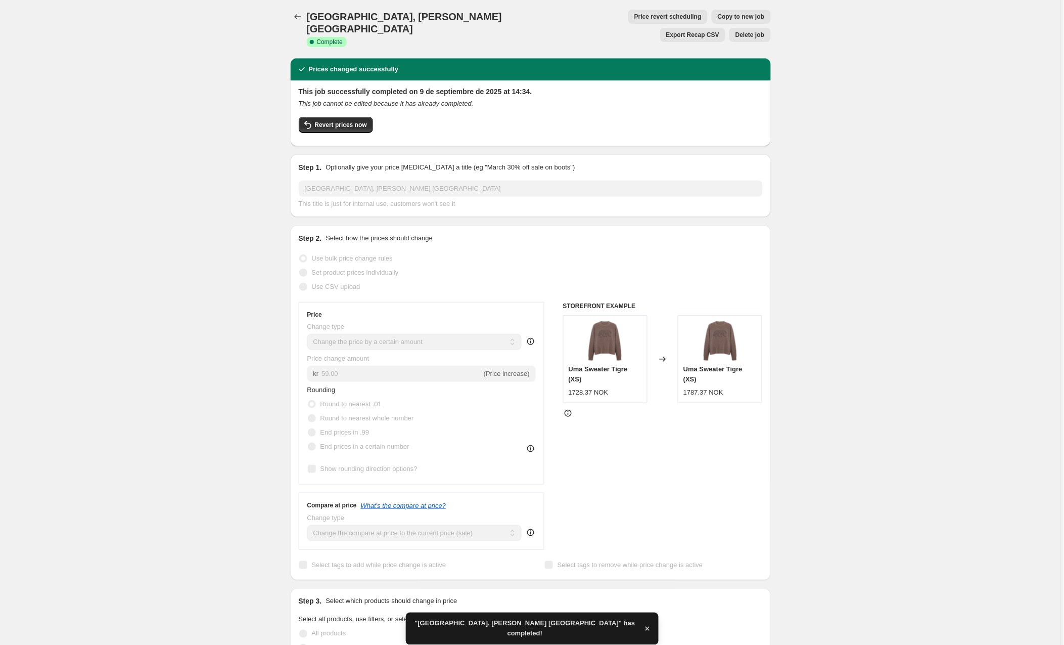
click at [718, 17] on span "Copy to new job" at bounding box center [741, 17] width 47 height 8
select select "by"
select select "collection"
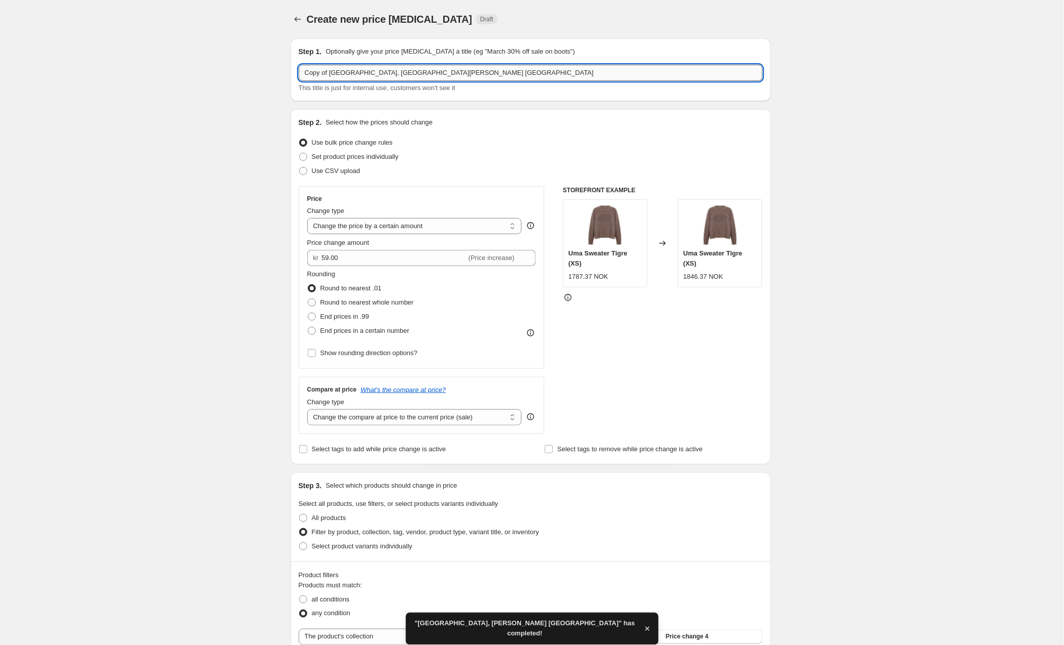
click at [484, 72] on input "Copy of [GEOGRAPHIC_DATA], [GEOGRAPHIC_DATA][PERSON_NAME] [GEOGRAPHIC_DATA]" at bounding box center [531, 73] width 464 height 16
drag, startPoint x: 332, startPoint y: 72, endPoint x: 258, endPoint y: 72, distance: 73.8
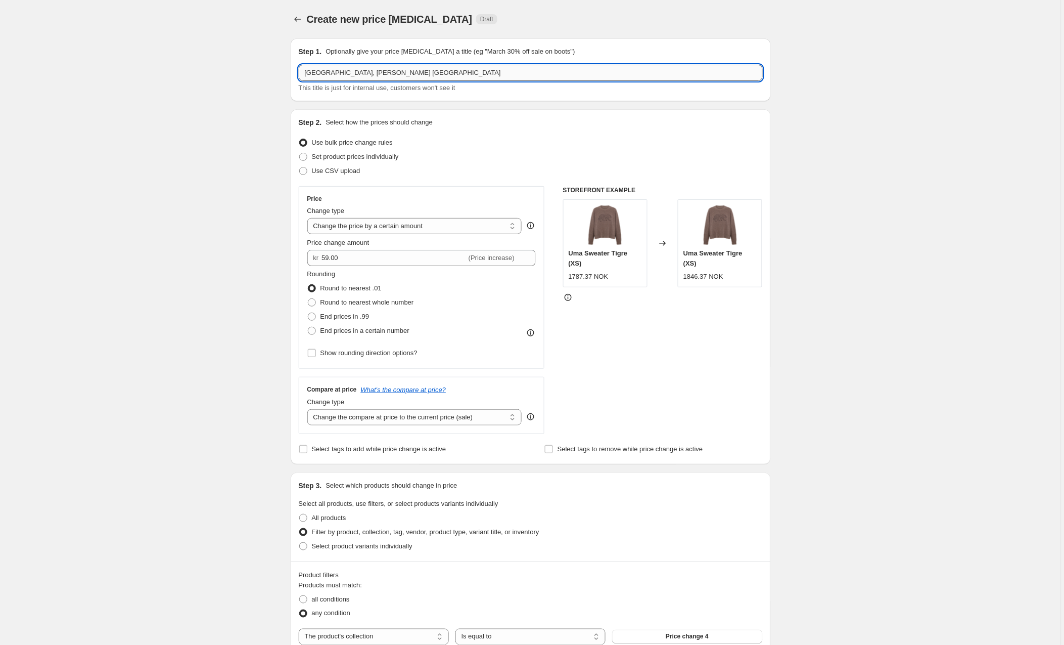
drag, startPoint x: 396, startPoint y: 72, endPoint x: 359, endPoint y: 72, distance: 37.4
click at [359, 72] on input "[GEOGRAPHIC_DATA], [PERSON_NAME] [GEOGRAPHIC_DATA]" at bounding box center [531, 73] width 464 height 16
click at [360, 73] on input "[GEOGRAPHIC_DATA][PERSON_NAME], UmaAustrakia" at bounding box center [531, 73] width 464 height 16
click at [383, 73] on input "[GEOGRAPHIC_DATA], [PERSON_NAME] Austrakia" at bounding box center [531, 73] width 464 height 16
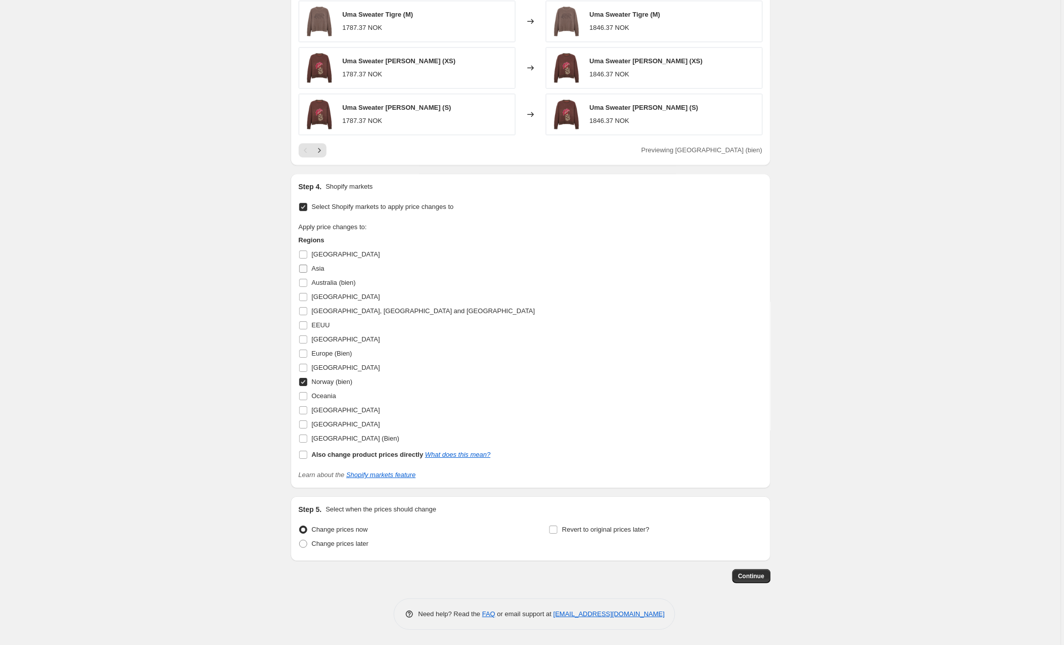
scroll to position [807, 0]
type input "[GEOGRAPHIC_DATA], [PERSON_NAME][GEOGRAPHIC_DATA]"
click at [304, 279] on input "Australia (bien)" at bounding box center [303, 283] width 8 height 8
checkbox input "true"
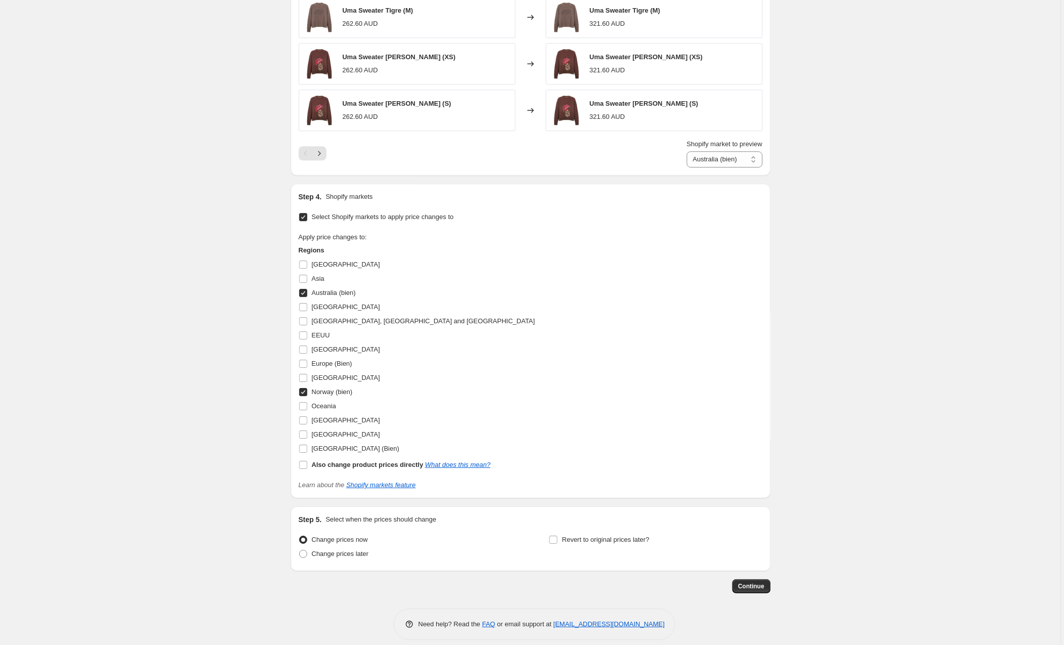
drag, startPoint x: 304, startPoint y: 396, endPoint x: 204, endPoint y: 338, distance: 115.8
click at [304, 396] on input "Norway (bien)" at bounding box center [303, 392] width 8 height 8
checkbox input "false"
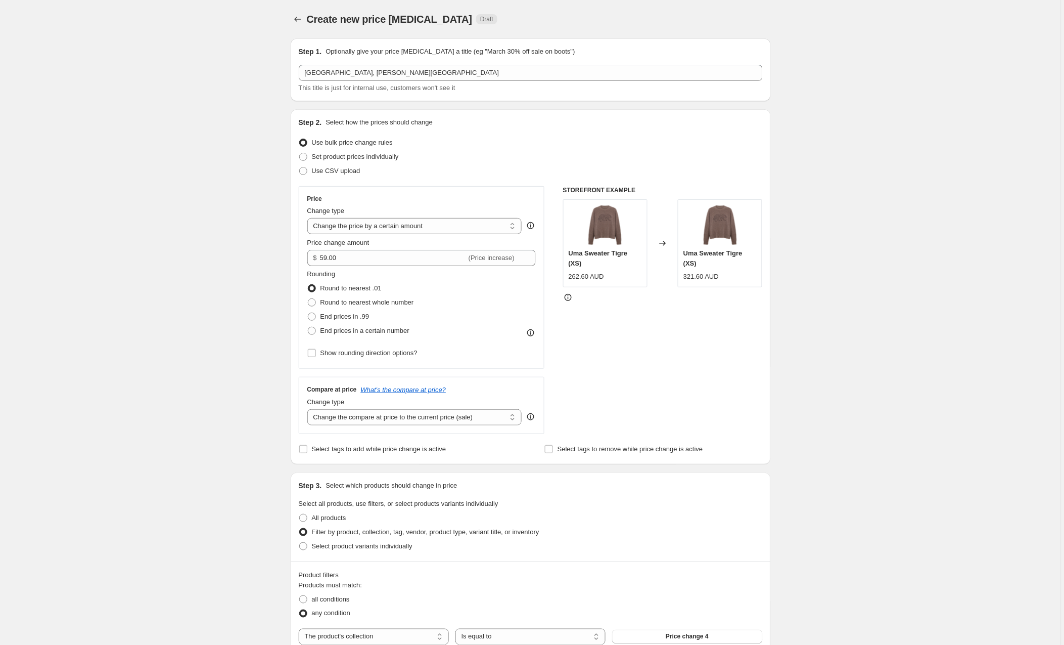
scroll to position [0, 0]
drag, startPoint x: 352, startPoint y: 257, endPoint x: 310, endPoint y: 257, distance: 42.0
click at [310, 257] on div "$ 59.00 (Price increase)" at bounding box center [421, 258] width 229 height 16
type input "18.00"
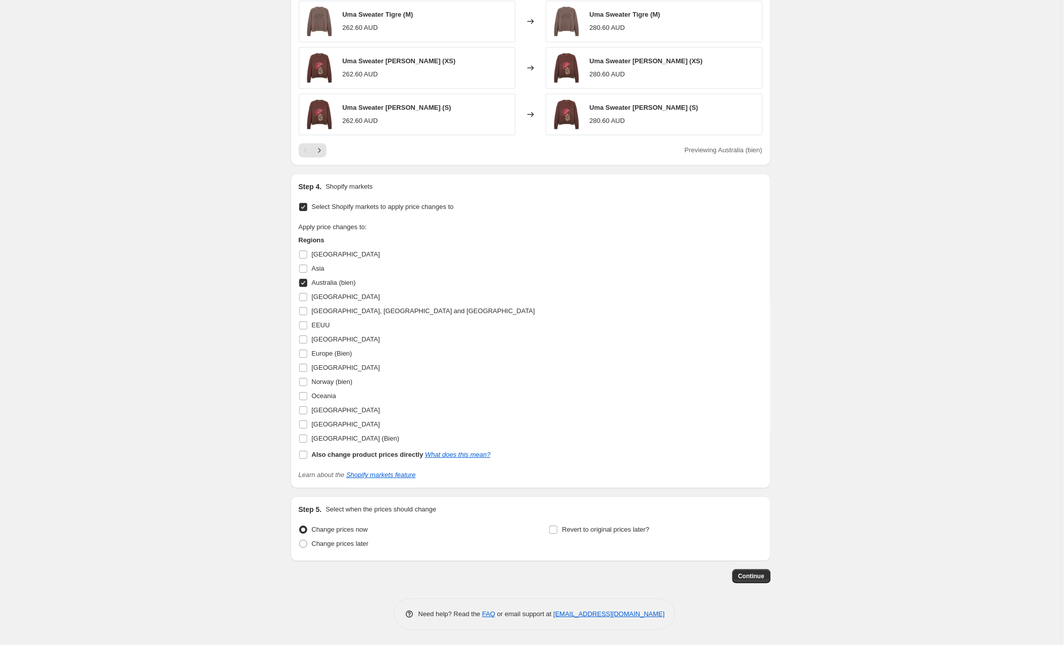
scroll to position [807, 0]
click at [754, 575] on span "Continue" at bounding box center [752, 576] width 26 height 8
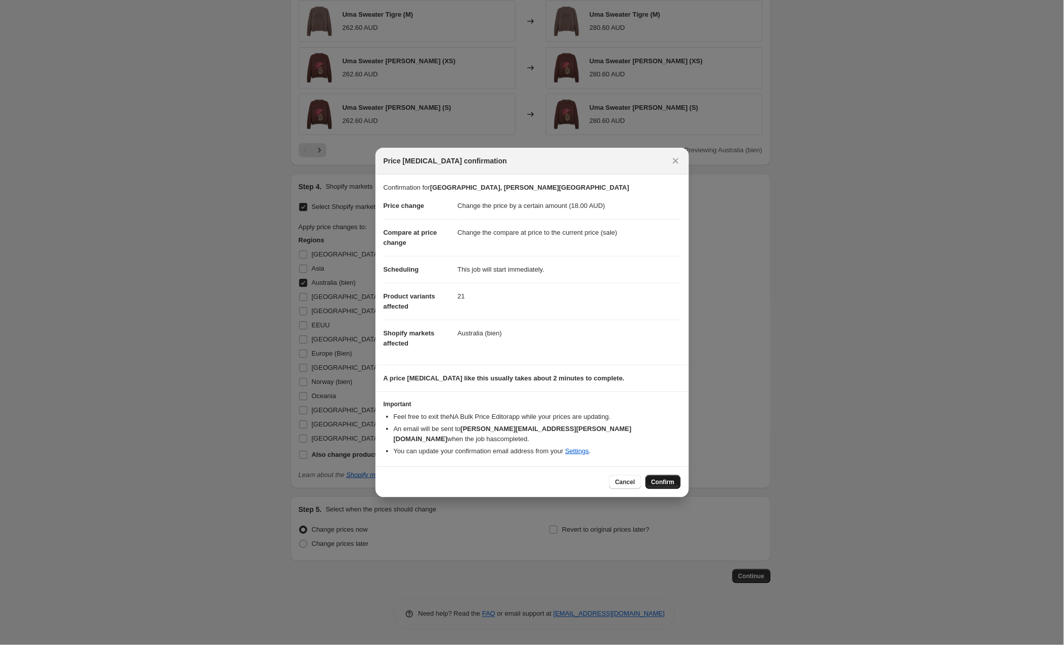
click at [661, 478] on span "Confirm" at bounding box center [663, 482] width 23 height 8
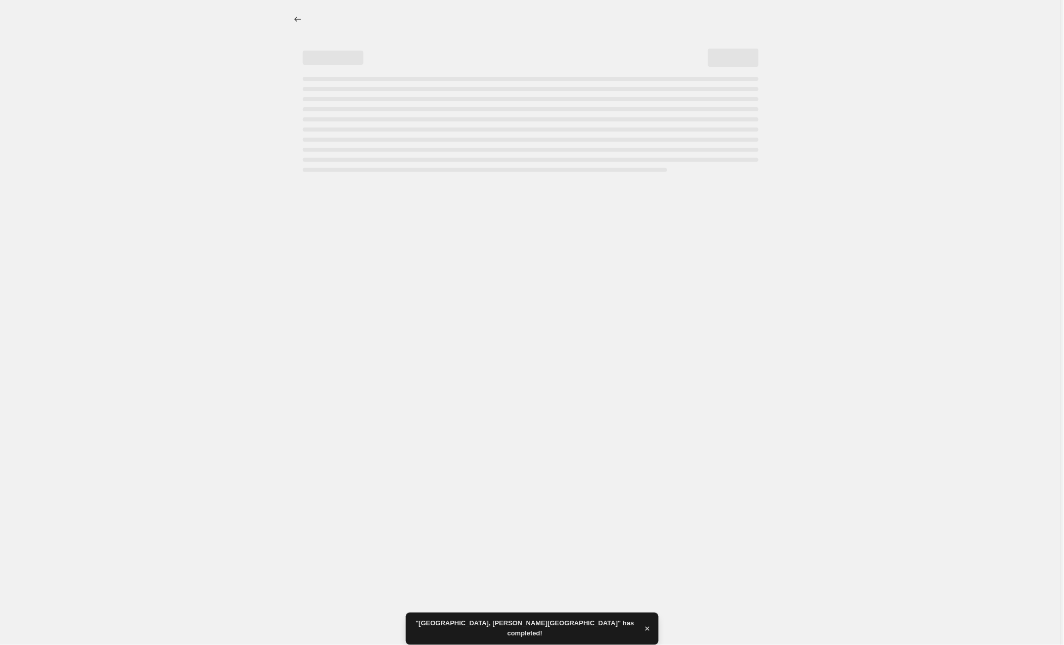
select select "by"
select select "collection"
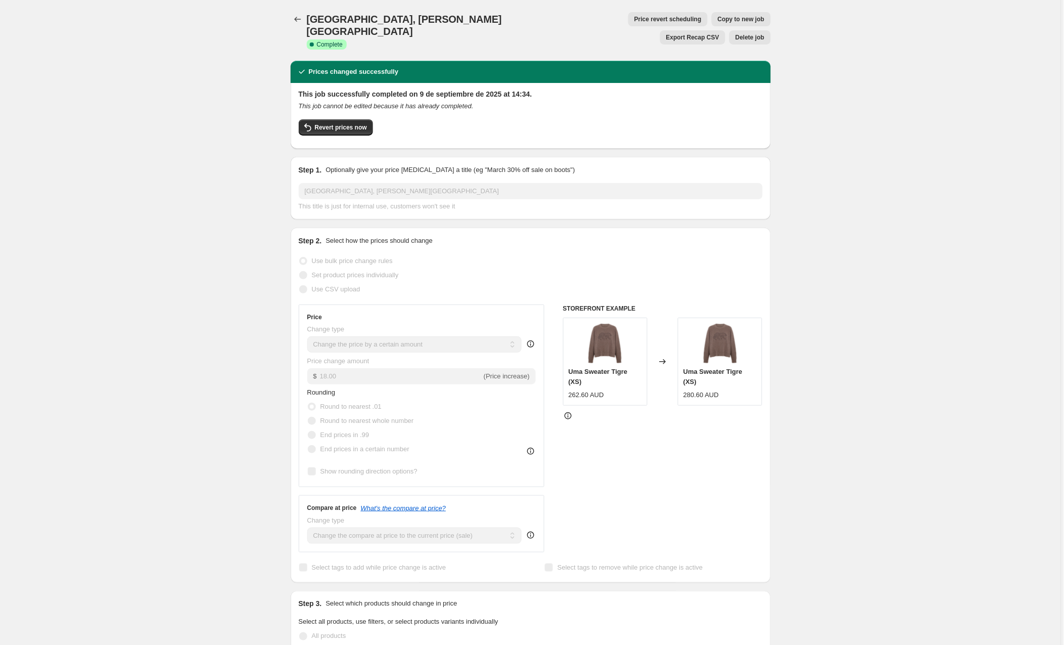
click at [718, 19] on span "Copy to new job" at bounding box center [741, 19] width 47 height 8
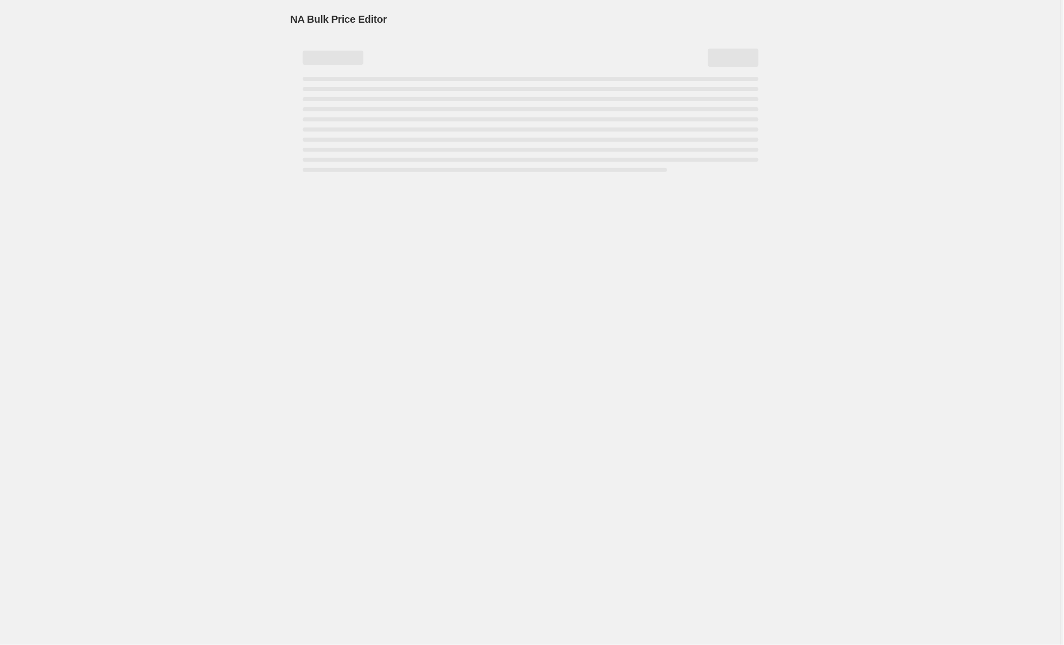
select select "by"
select select "collection"
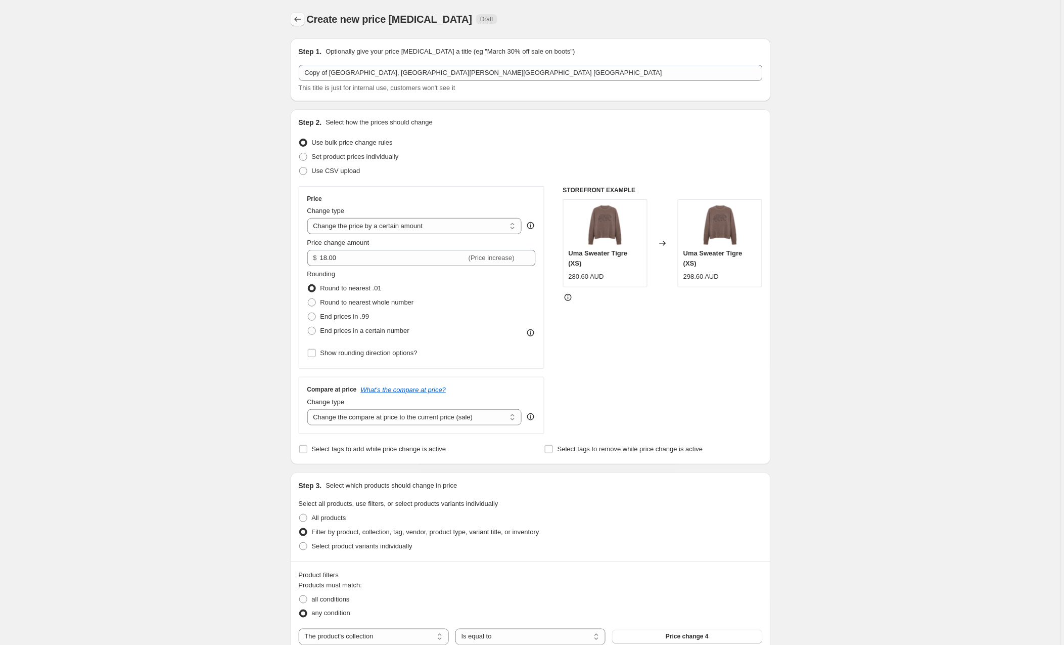
click at [297, 18] on icon "Price change jobs" at bounding box center [298, 19] width 10 height 10
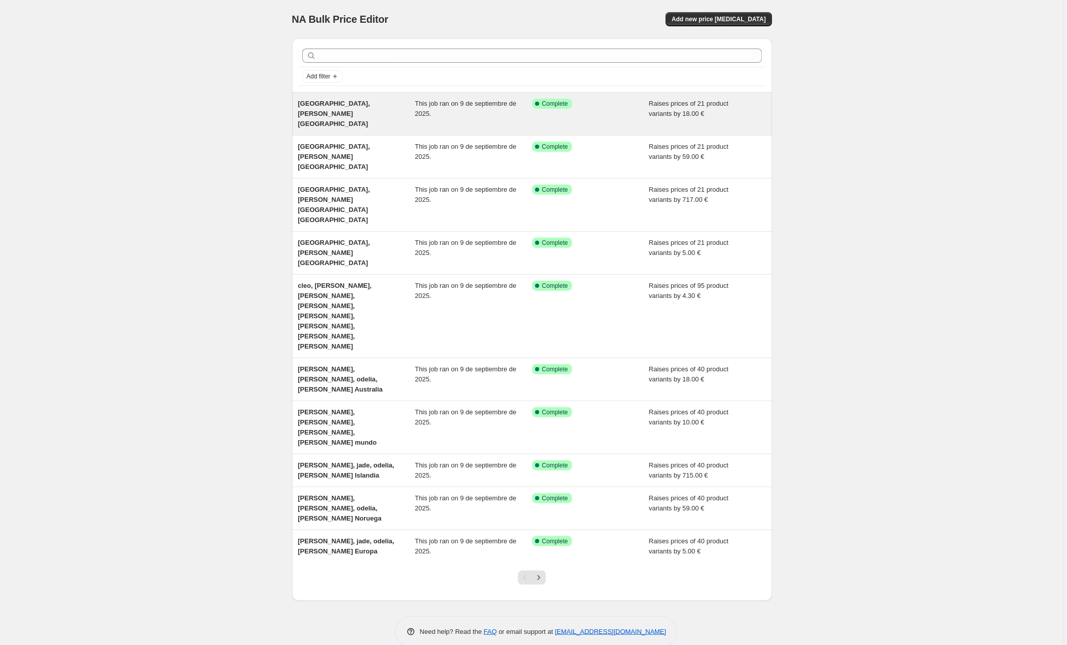
click at [427, 107] on div "This job ran on 9 de septiembre de 2025." at bounding box center [473, 114] width 117 height 30
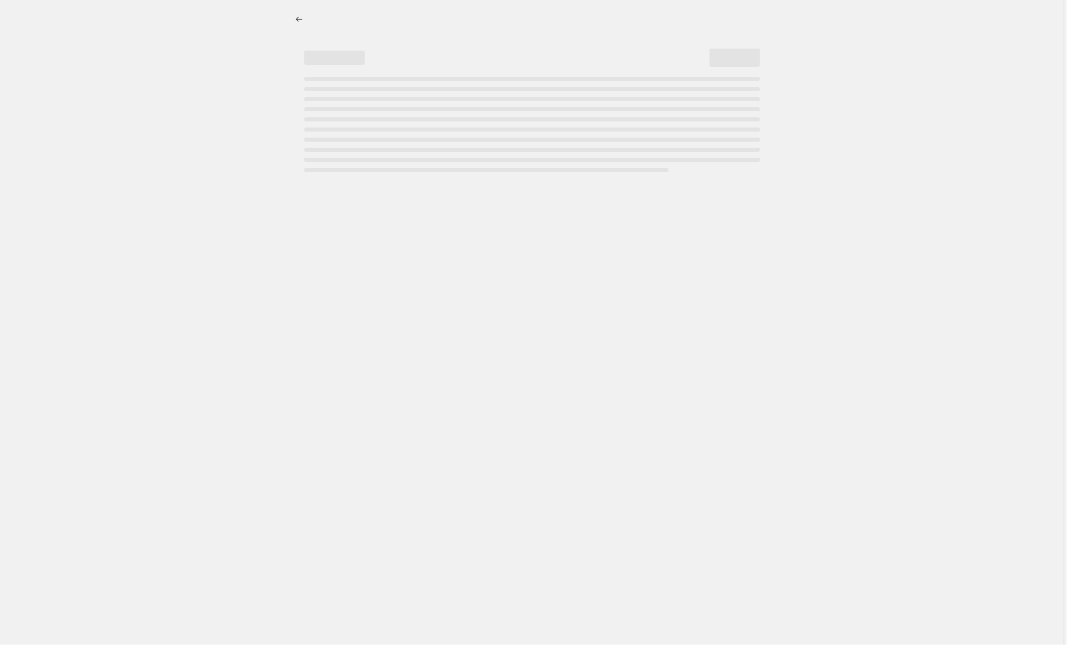
select select "by"
select select "collection"
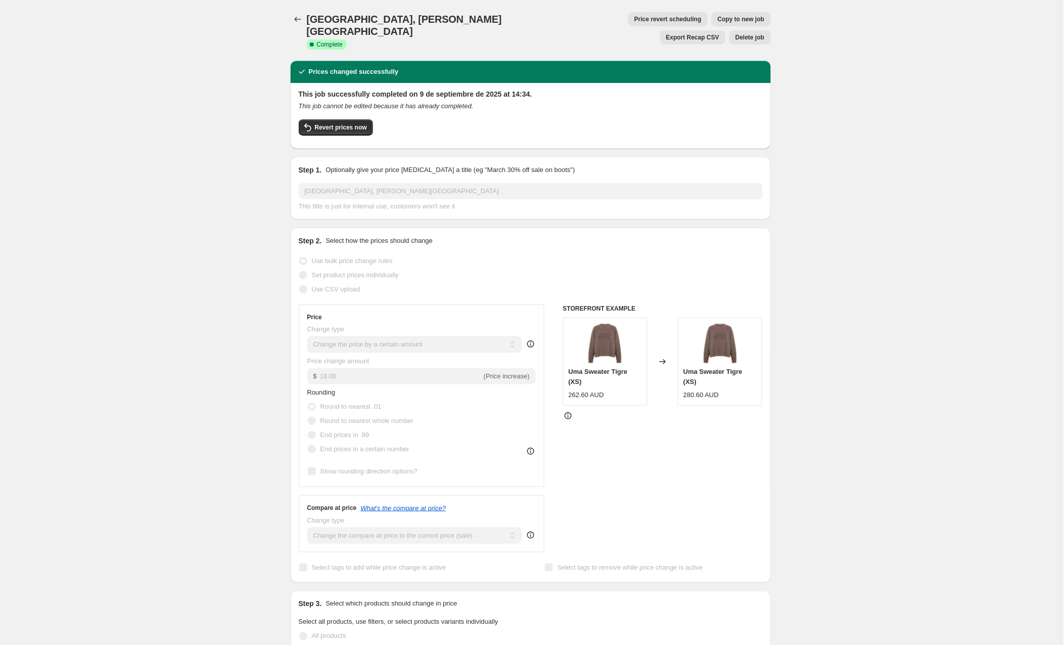
click at [718, 20] on span "Copy to new job" at bounding box center [741, 19] width 47 height 8
select select "by"
select select "collection"
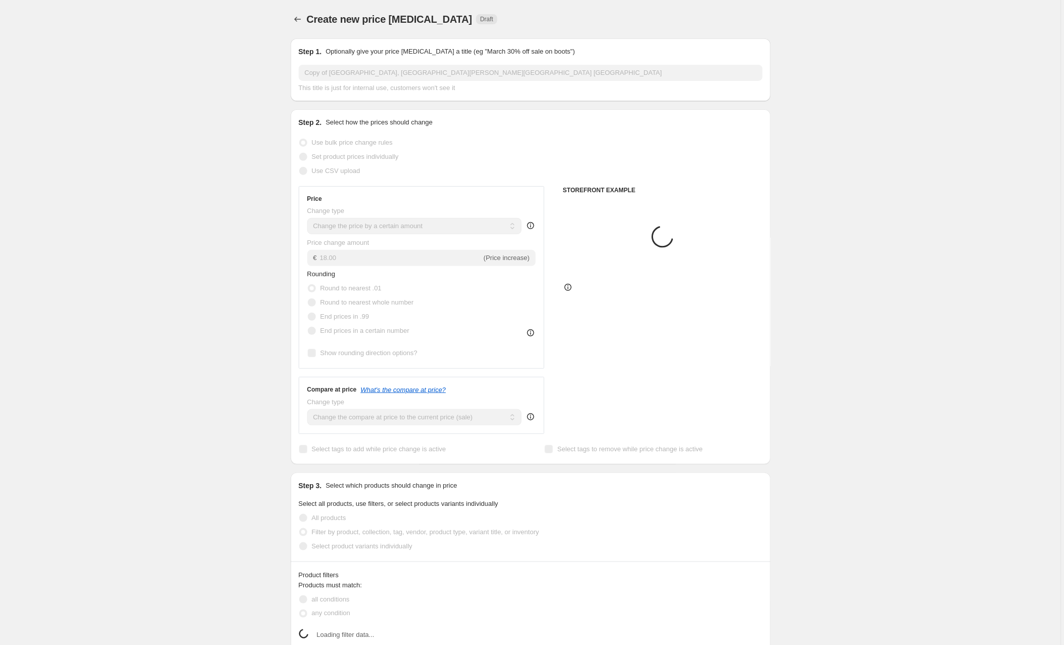
scroll to position [5, 0]
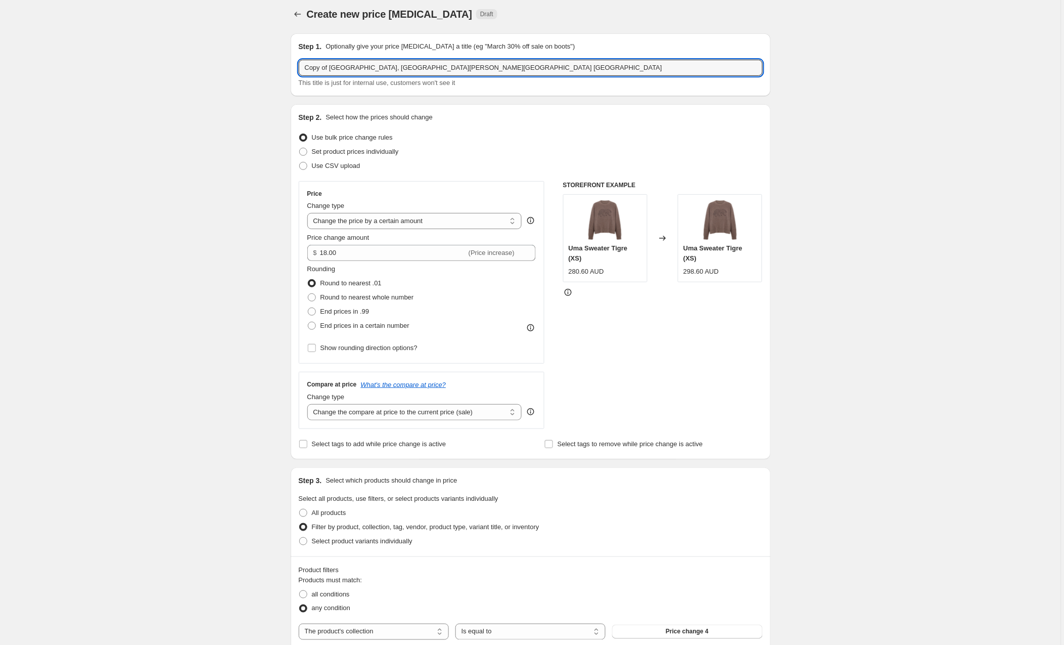
drag, startPoint x: 332, startPoint y: 67, endPoint x: 282, endPoint y: 67, distance: 50.1
drag, startPoint x: 423, startPoint y: 65, endPoint x: 360, endPoint y: 65, distance: 62.7
click at [360, 65] on input "[GEOGRAPHIC_DATA], [PERSON_NAME][GEOGRAPHIC_DATA]" at bounding box center [531, 68] width 464 height 16
type input "[GEOGRAPHIC_DATA], [PERSON_NAME][GEOGRAPHIC_DATA] [GEOGRAPHIC_DATA]"
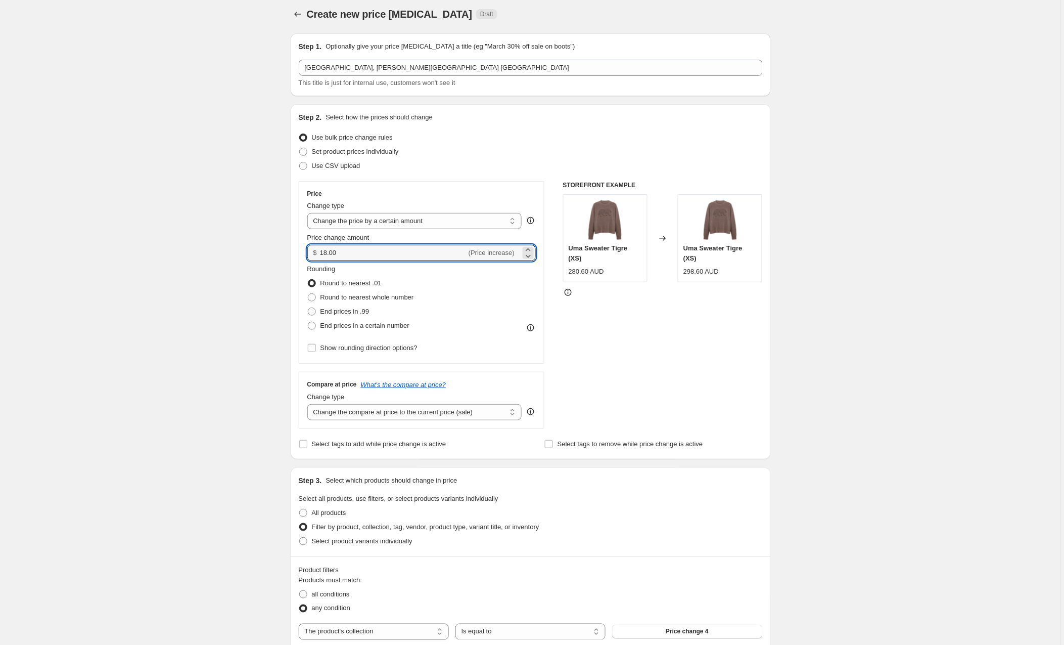
drag, startPoint x: 348, startPoint y: 253, endPoint x: 311, endPoint y: 251, distance: 37.5
click at [311, 251] on div "$ 18.00 (Price increase)" at bounding box center [421, 253] width 229 height 16
type input "4.30"
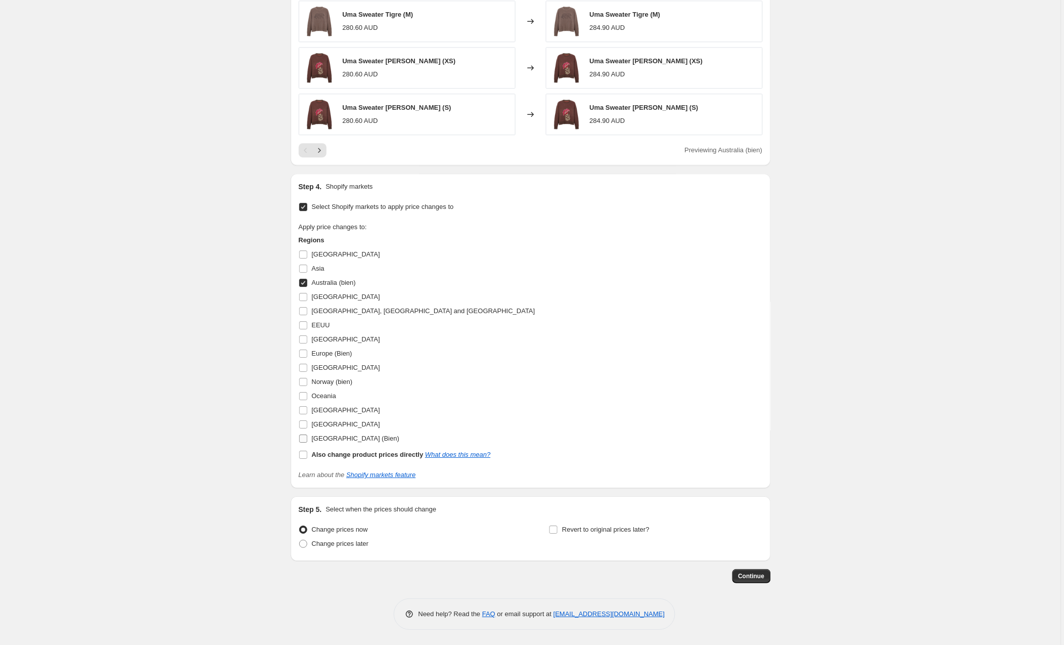
scroll to position [807, 0]
drag, startPoint x: 307, startPoint y: 437, endPoint x: 315, endPoint y: 363, distance: 74.7
click at [307, 436] on input "[GEOGRAPHIC_DATA] (Bien)" at bounding box center [303, 438] width 8 height 8
checkbox input "true"
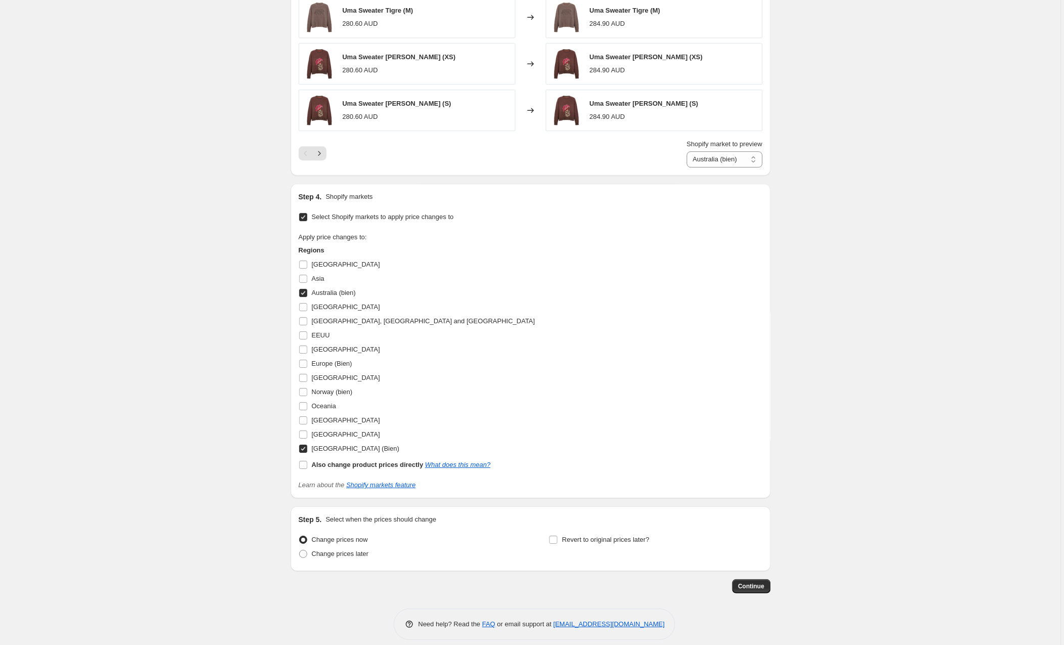
click at [307, 294] on input "Australia (bien)" at bounding box center [303, 293] width 8 height 8
checkbox input "false"
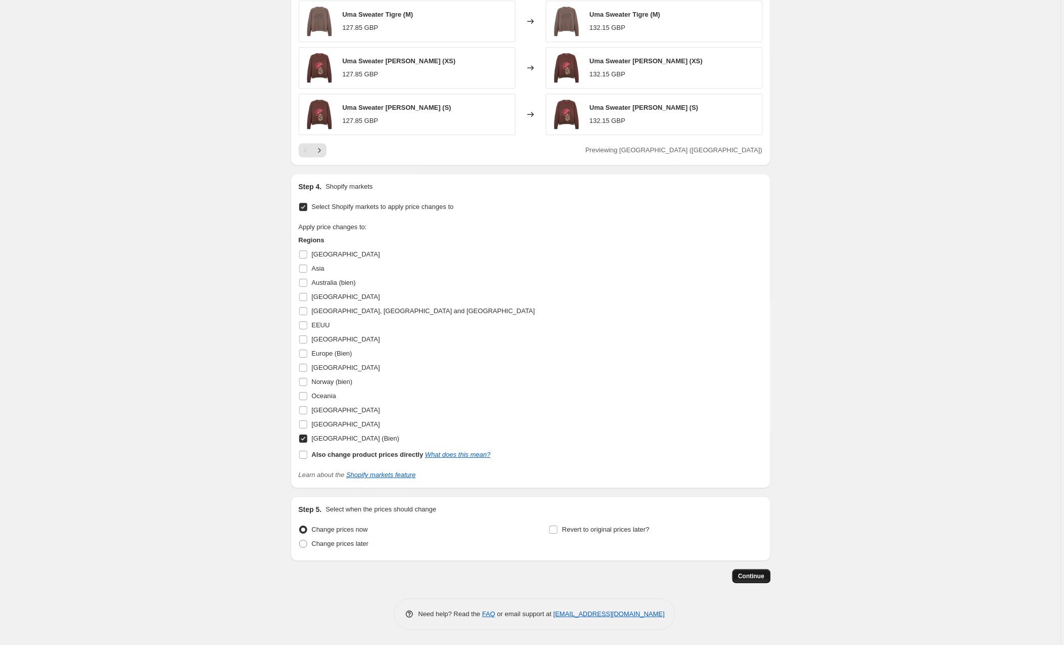
click at [742, 571] on button "Continue" at bounding box center [752, 576] width 38 height 14
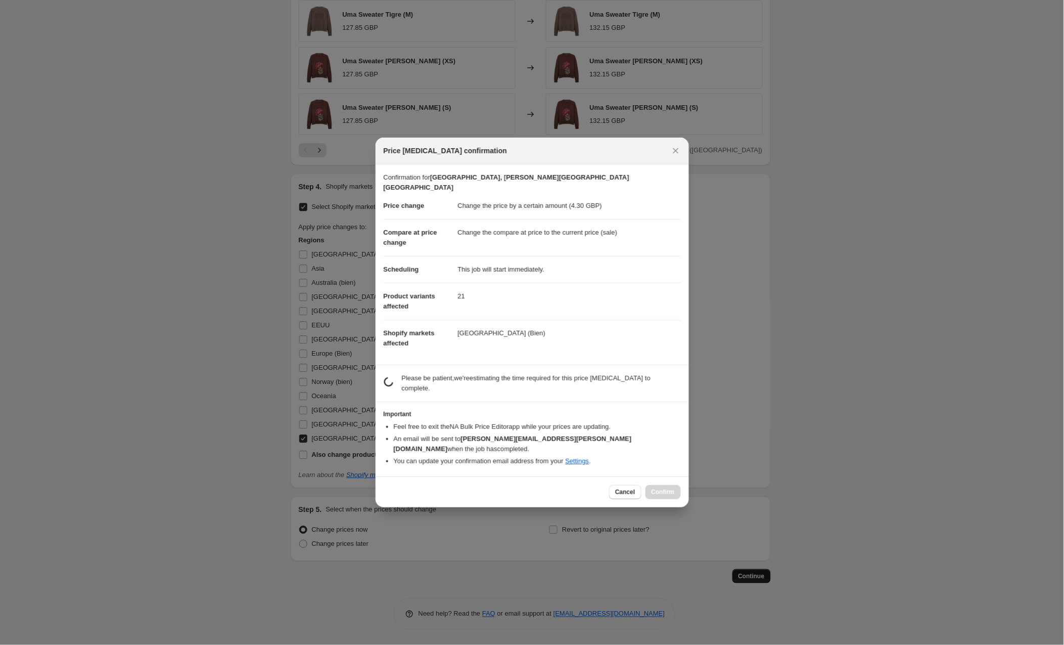
scroll to position [0, 0]
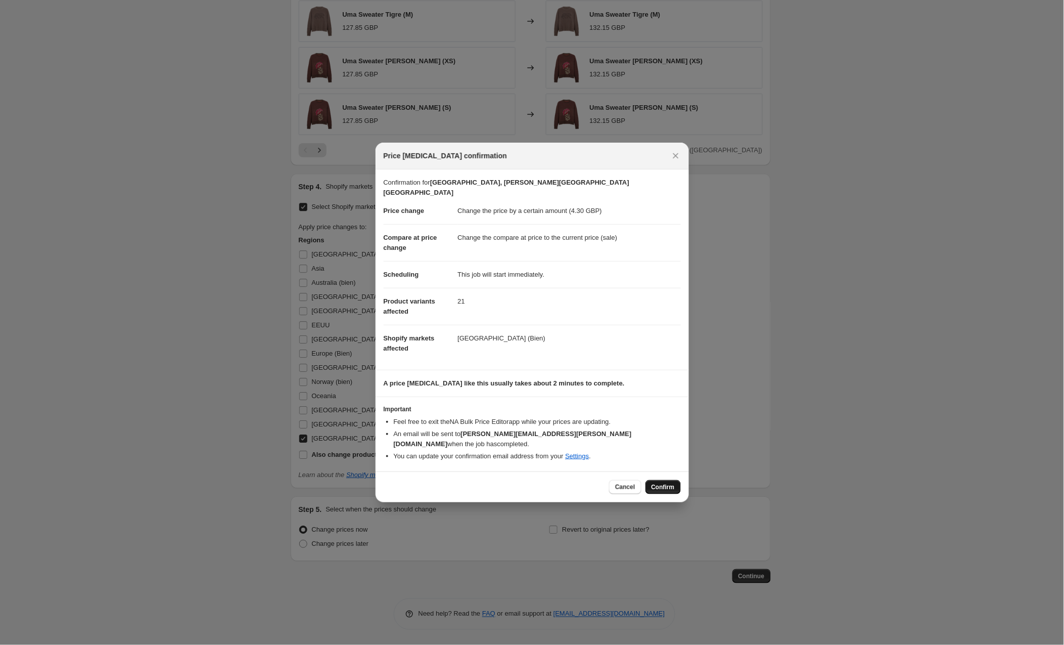
click at [649, 480] on button "Confirm" at bounding box center [663, 487] width 35 height 14
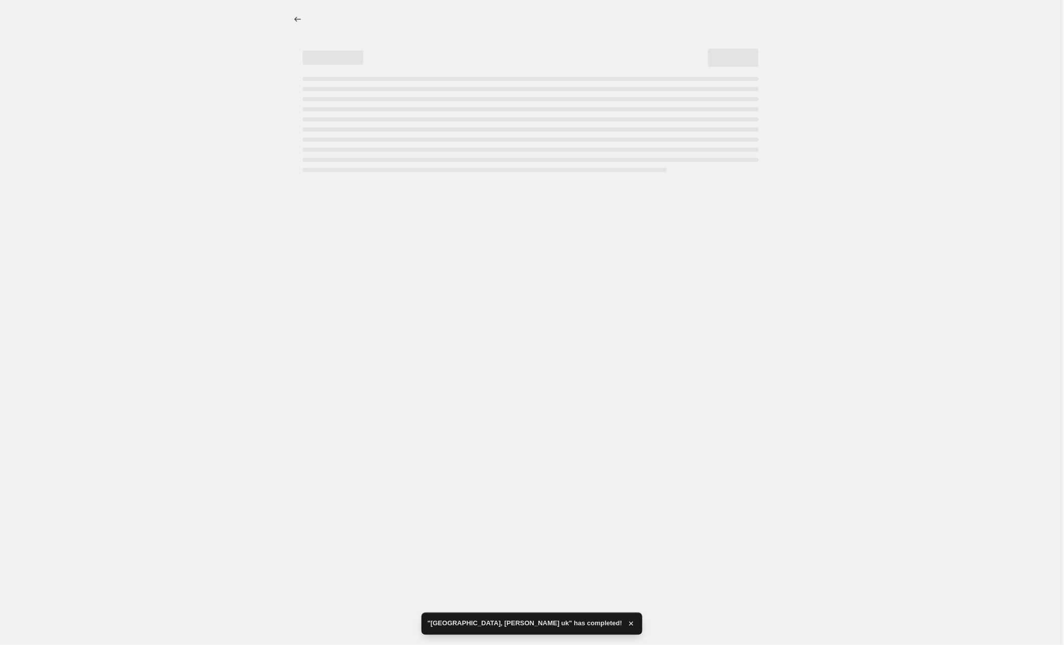
select select "by"
select select "collection"
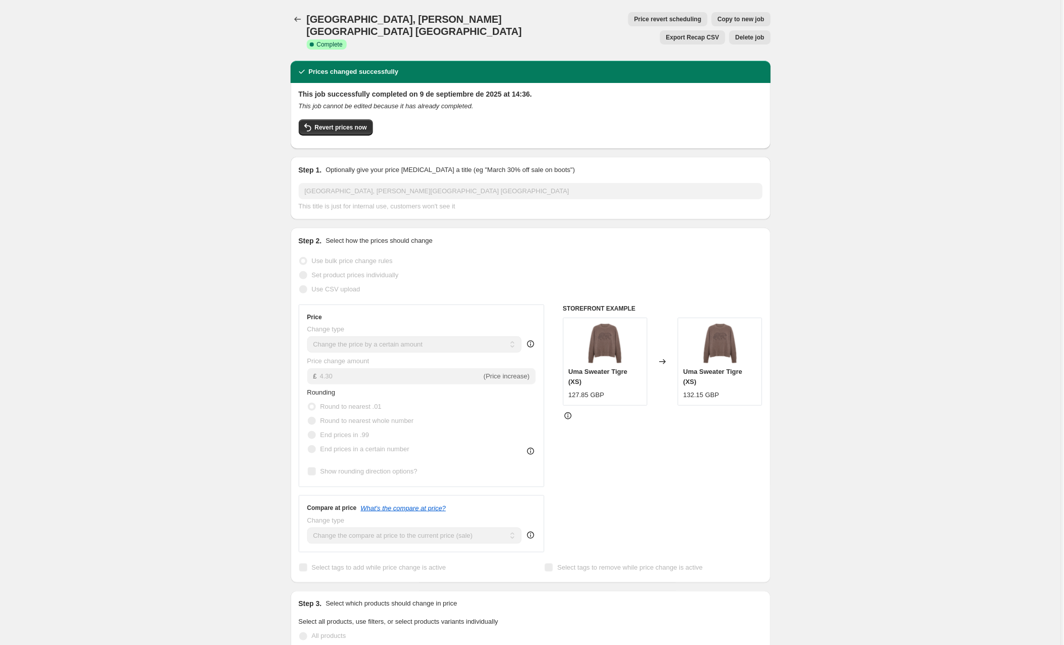
click at [718, 16] on span "Copy to new job" at bounding box center [741, 19] width 47 height 8
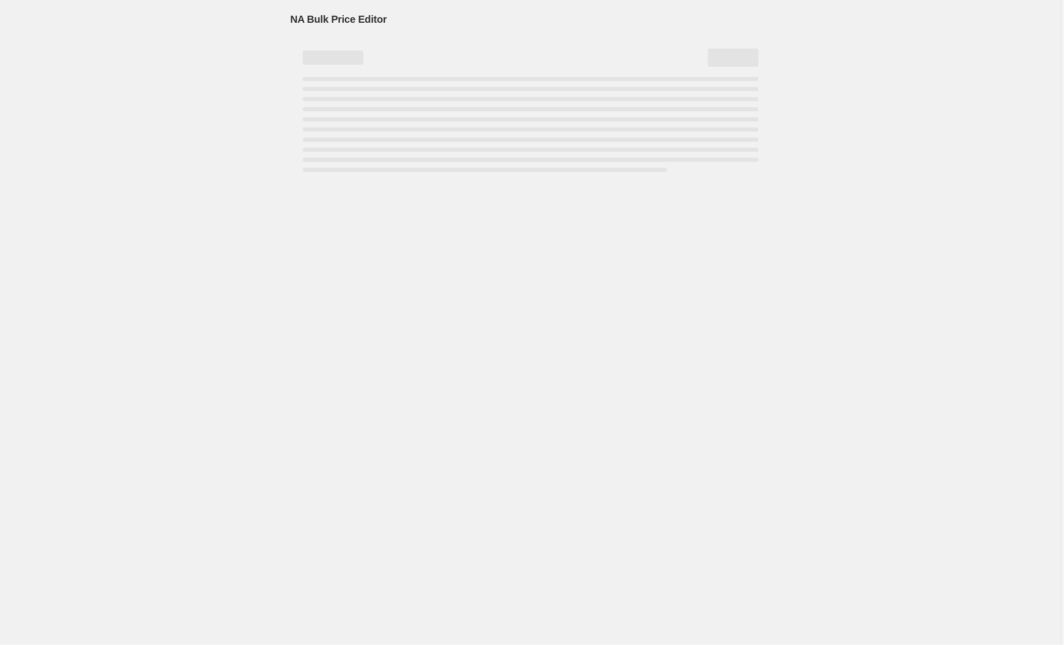
select select "by"
select select "collection"
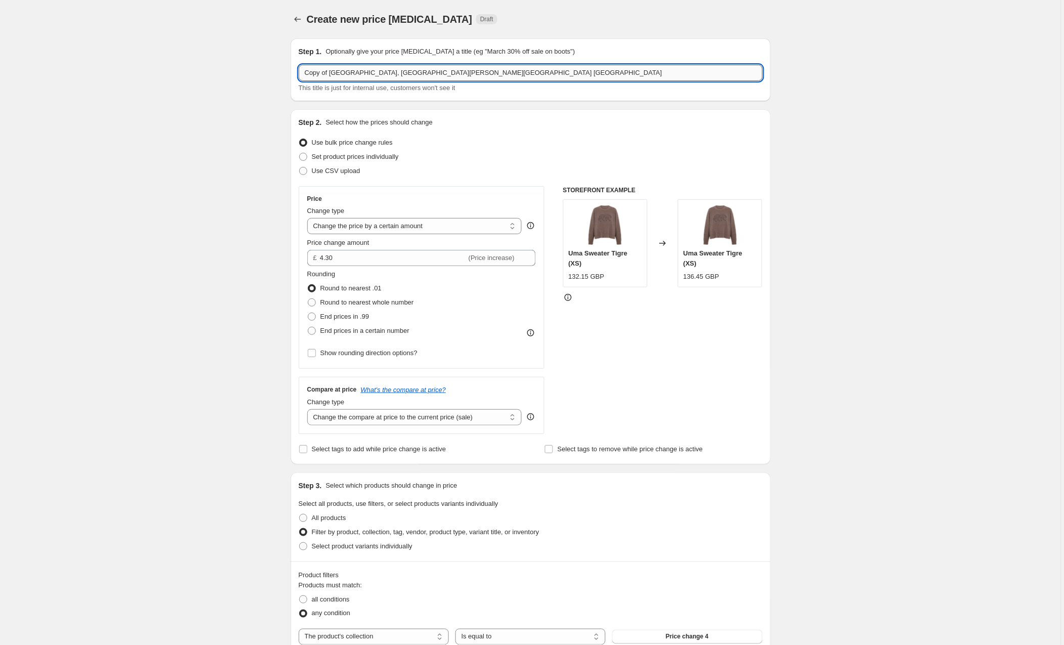
click at [332, 72] on input "Copy of [GEOGRAPHIC_DATA], [GEOGRAPHIC_DATA][PERSON_NAME][GEOGRAPHIC_DATA] [GEO…" at bounding box center [531, 73] width 464 height 16
drag, startPoint x: 322, startPoint y: 73, endPoint x: 294, endPoint y: 76, distance: 27.9
click at [294, 76] on div "Step 1. Optionally give your price [MEDICAL_DATA] a title (eg "March 30% off sa…" at bounding box center [531, 69] width 480 height 63
drag, startPoint x: 379, startPoint y: 76, endPoint x: 361, endPoint y: 75, distance: 17.8
click at [361, 75] on input "[GEOGRAPHIC_DATA], [PERSON_NAME][GEOGRAPHIC_DATA] [GEOGRAPHIC_DATA]" at bounding box center [531, 73] width 464 height 16
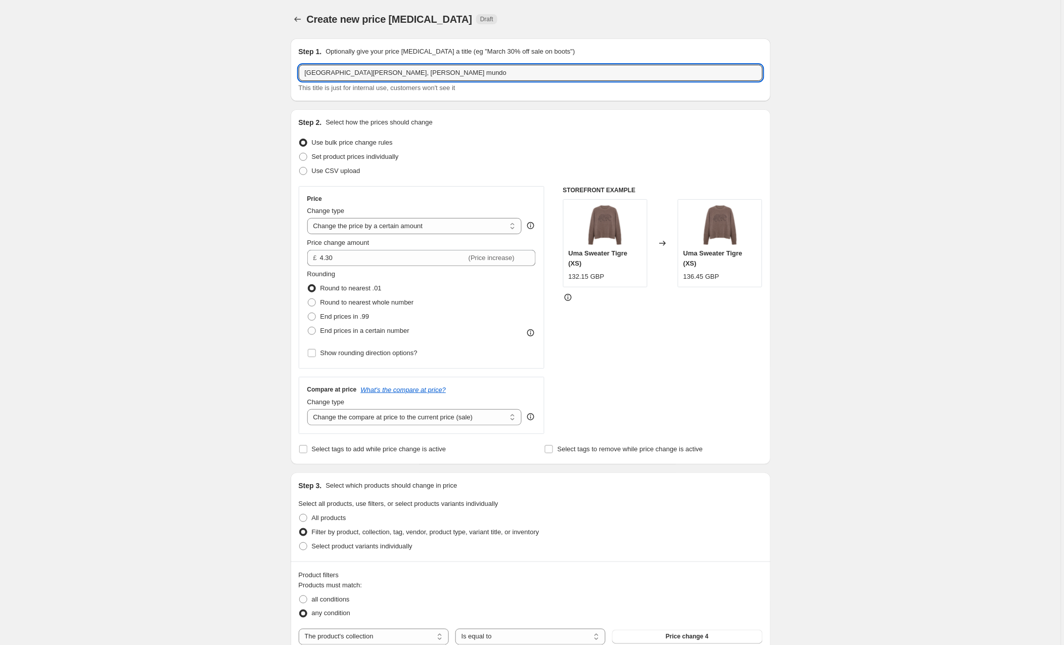
type input "[GEOGRAPHIC_DATA][PERSON_NAME], [PERSON_NAME] mundo"
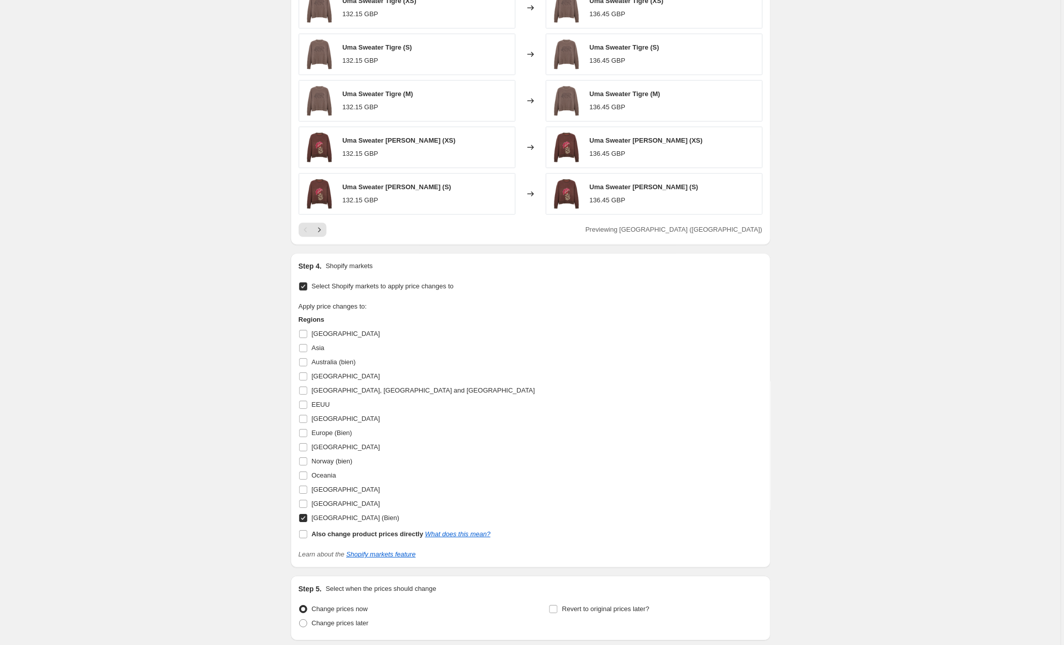
scroll to position [783, 0]
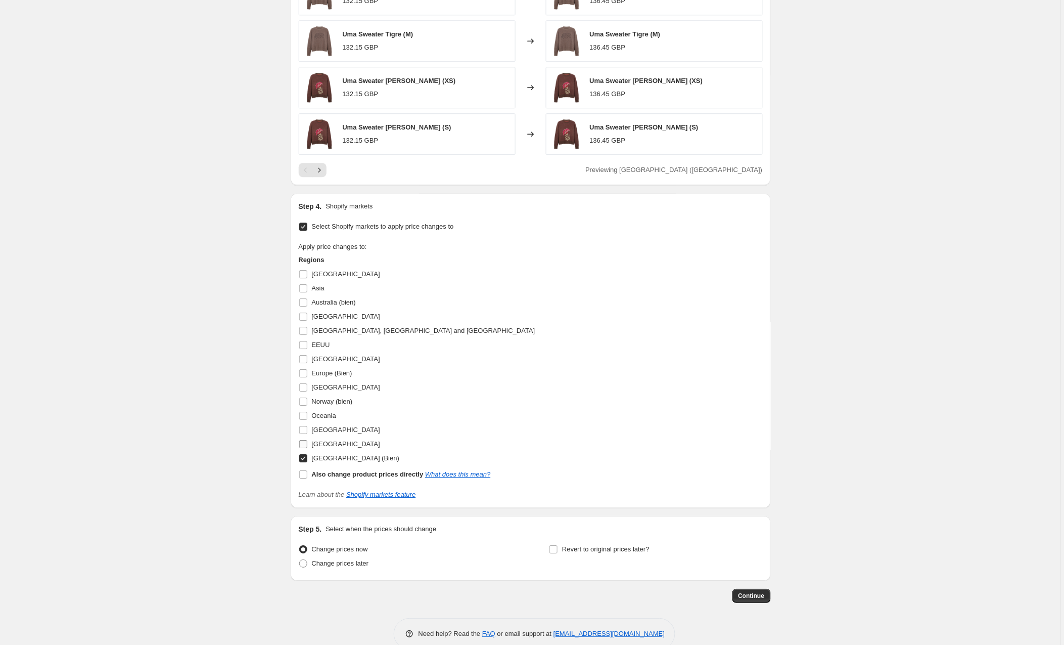
click at [304, 447] on input "[GEOGRAPHIC_DATA]" at bounding box center [303, 444] width 8 height 8
checkbox input "true"
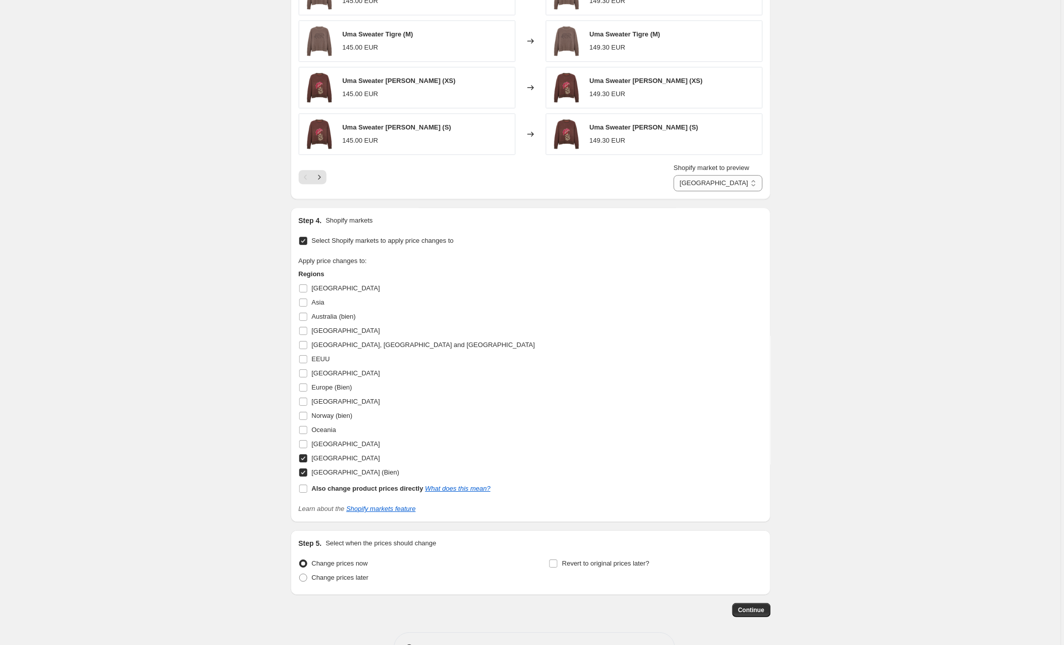
click at [304, 474] on input "[GEOGRAPHIC_DATA] (Bien)" at bounding box center [303, 472] width 8 height 8
checkbox input "false"
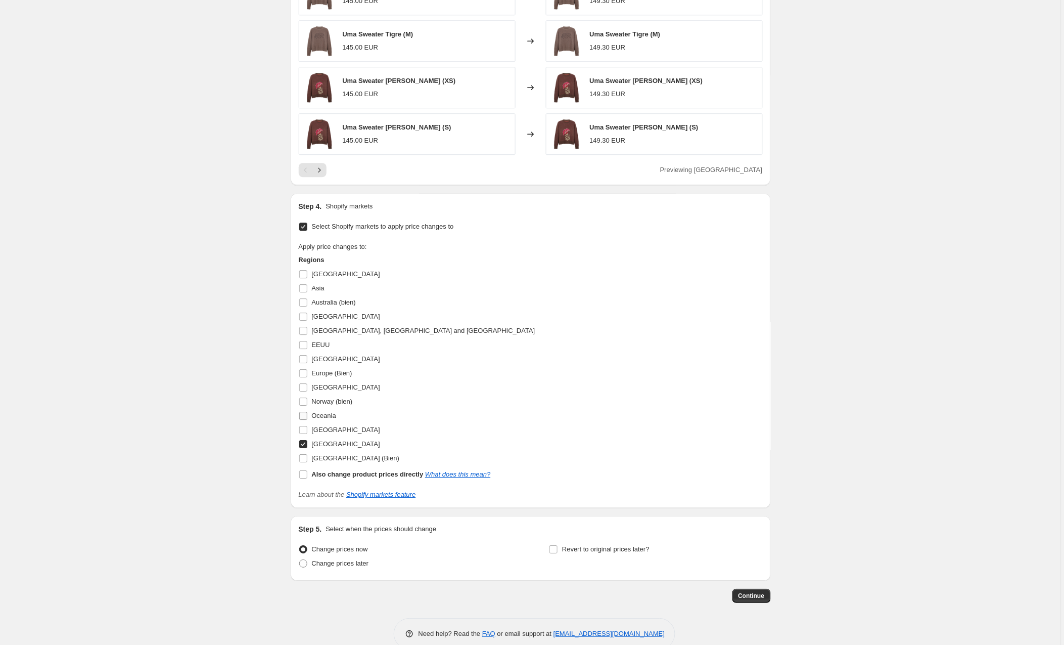
click at [303, 418] on input "Oceania" at bounding box center [303, 416] width 8 height 8
checkbox input "true"
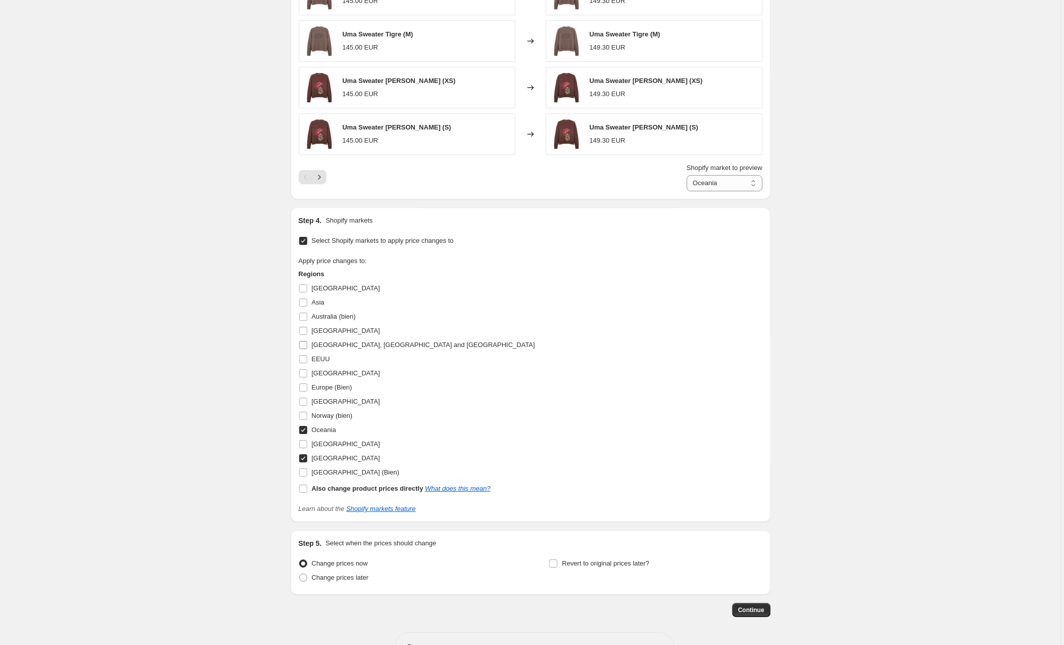
click at [302, 345] on input "[GEOGRAPHIC_DATA], [GEOGRAPHIC_DATA] and [GEOGRAPHIC_DATA]" at bounding box center [303, 345] width 8 height 8
checkbox input "true"
select select "89207538002"
click at [303, 333] on input "[GEOGRAPHIC_DATA]" at bounding box center [303, 331] width 8 height 8
checkbox input "true"
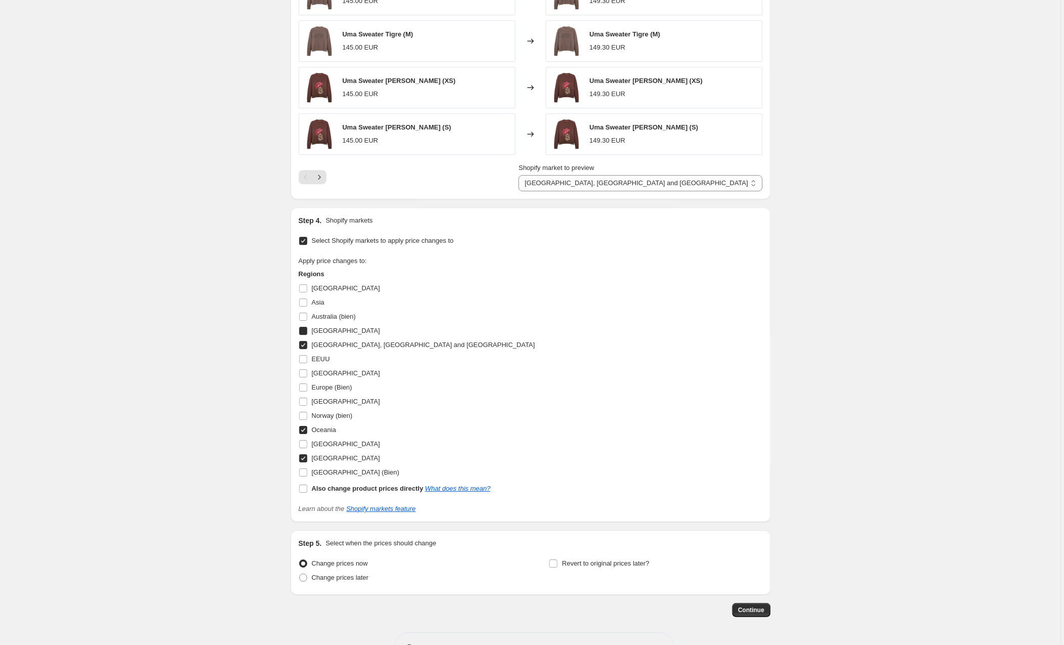
select select "104773845330"
click at [304, 292] on input "[GEOGRAPHIC_DATA]" at bounding box center [303, 288] width 8 height 8
checkbox input "true"
select select "89053364562"
click at [304, 304] on input "Asia" at bounding box center [303, 302] width 8 height 8
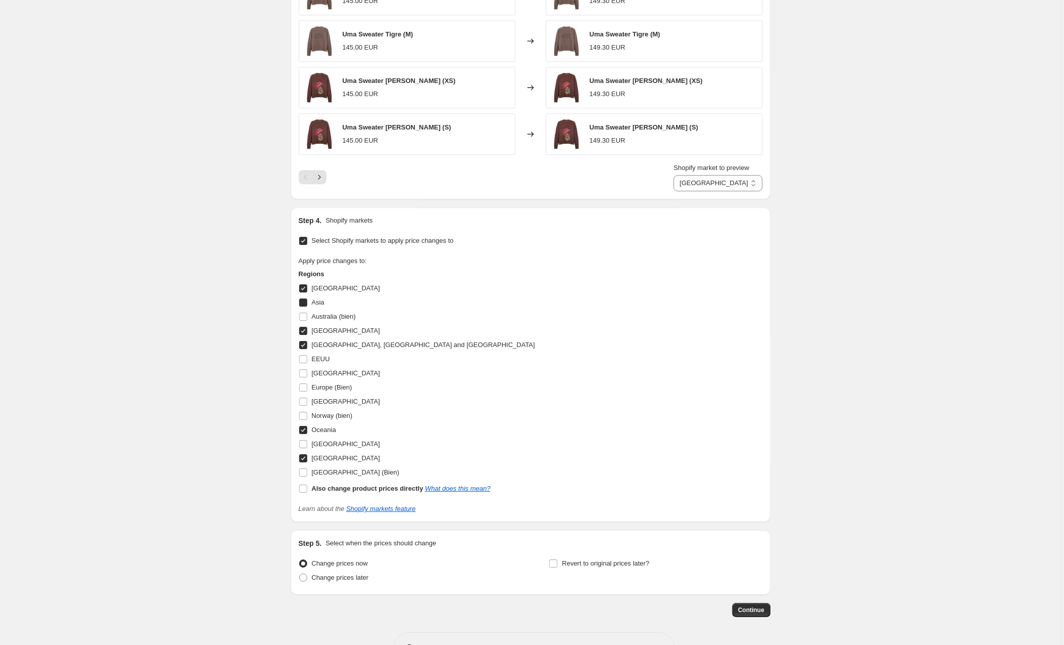
checkbox input "true"
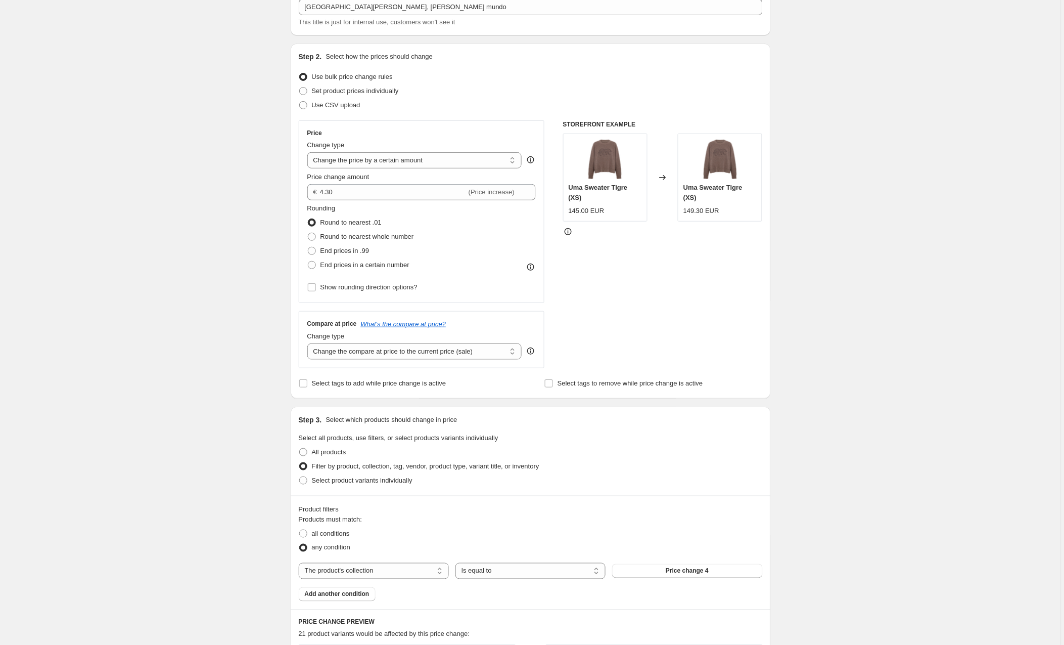
scroll to position [65, 0]
drag, startPoint x: 352, startPoint y: 191, endPoint x: 298, endPoint y: 191, distance: 54.1
click at [298, 191] on div "Step 2. Select how the prices should change Use bulk price change rules Set pro…" at bounding box center [531, 221] width 480 height 355
type input "10.00"
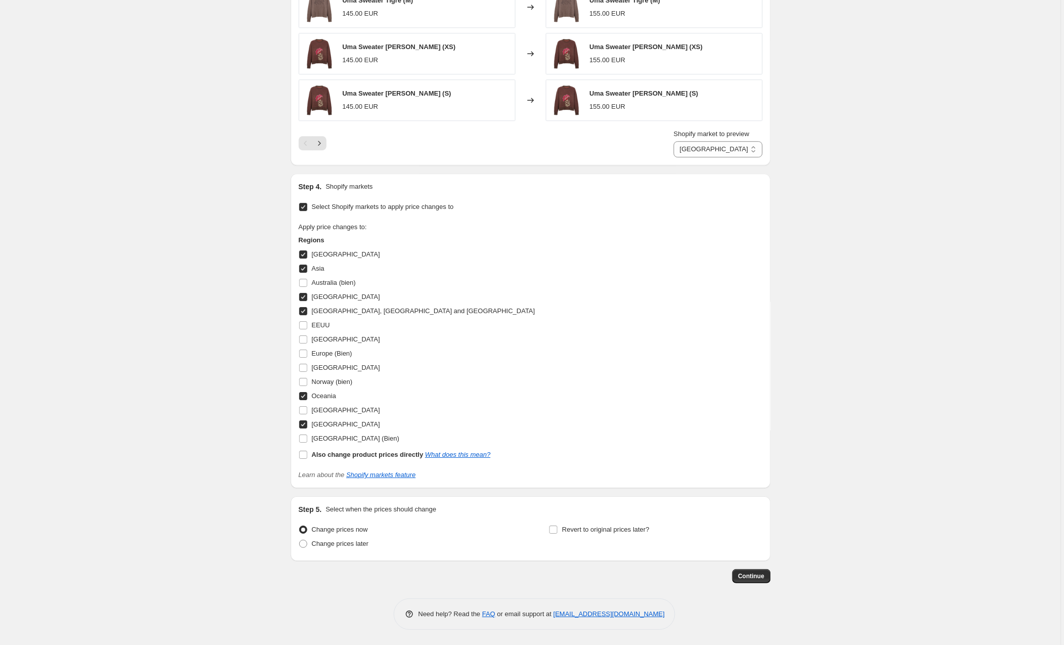
scroll to position [820, 0]
click at [740, 572] on button "Continue" at bounding box center [752, 576] width 38 height 14
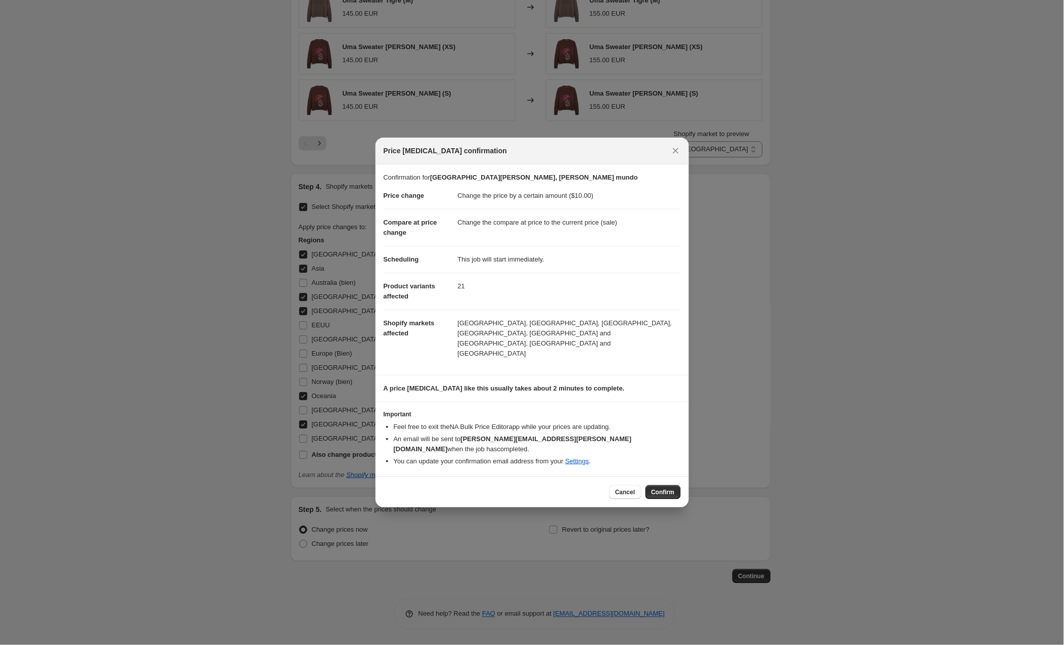
click at [665, 488] on span "Confirm" at bounding box center [663, 492] width 23 height 8
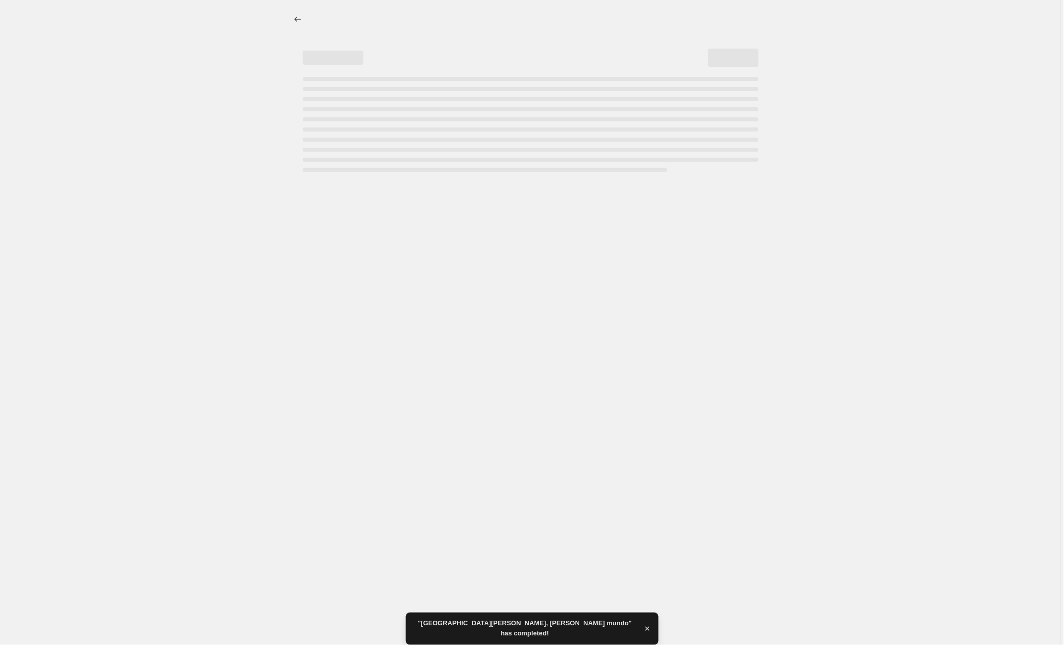
select select "by"
select select "collection"
